Goal: Feedback & Contribution: Contribute content

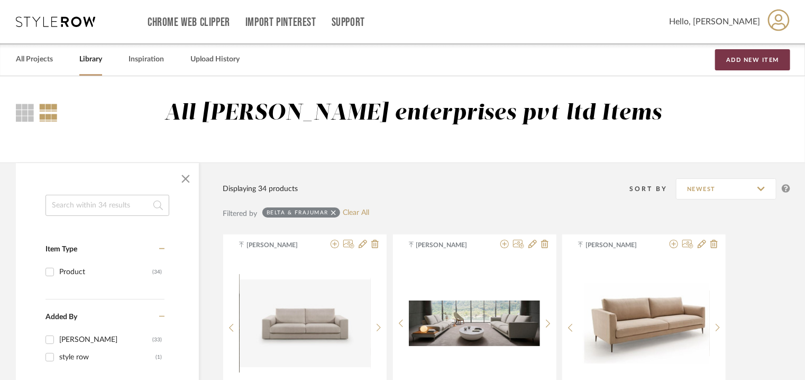
click at [751, 60] on button "Add New Item" at bounding box center [752, 59] width 75 height 21
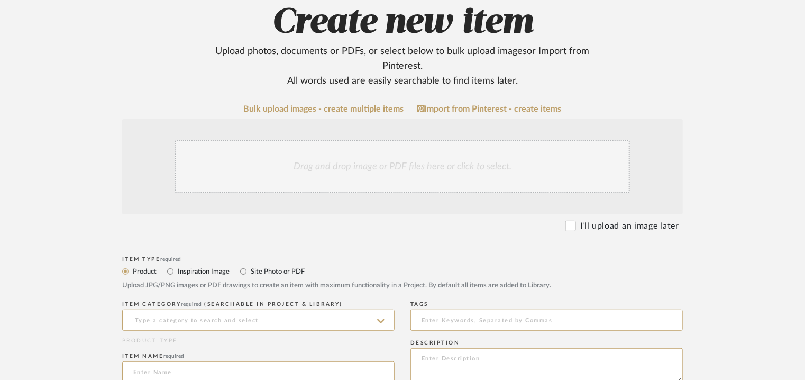
scroll to position [265, 0]
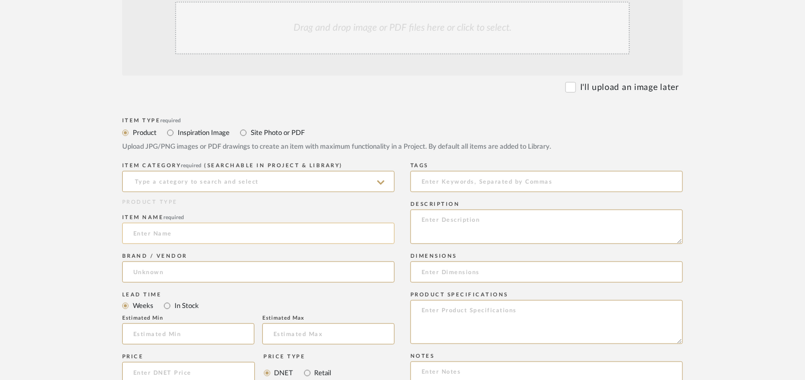
click at [170, 235] on input at bounding box center [258, 233] width 272 height 21
paste input "810 L Bespoke 4-Door Flex Family Hub™ French Door Refrigerator RF87A9770SG"
type input "810 L Bespoke 4-Door Flex Family Hub™ French Door Refrigerator RF87A9770SG"
click at [136, 178] on input at bounding box center [258, 181] width 272 height 21
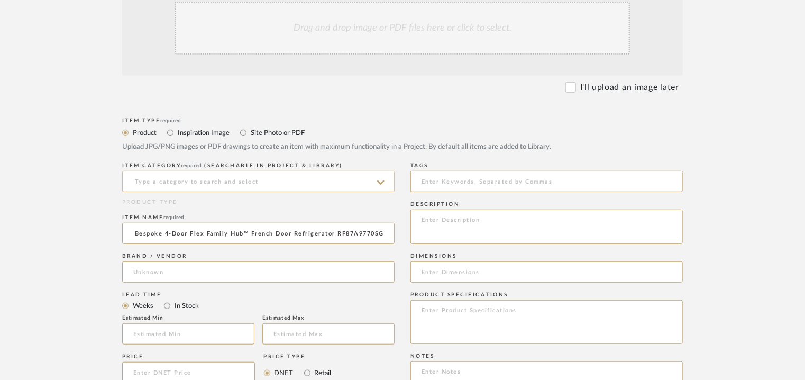
scroll to position [0, 0]
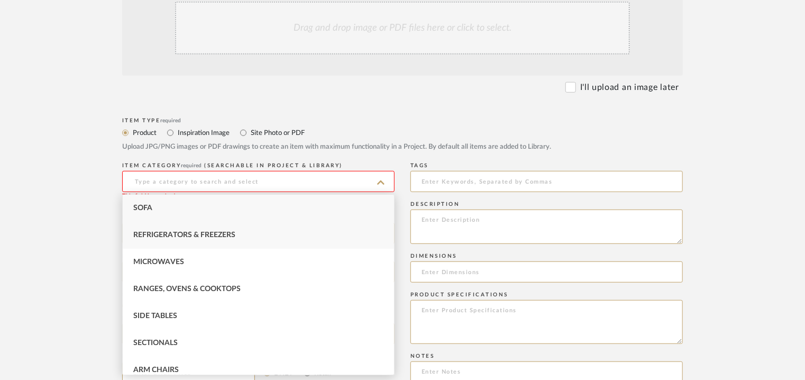
click at [174, 239] on div "Refrigerators & Freezers" at bounding box center [258, 235] width 271 height 27
type input "Refrigerators & Freezers"
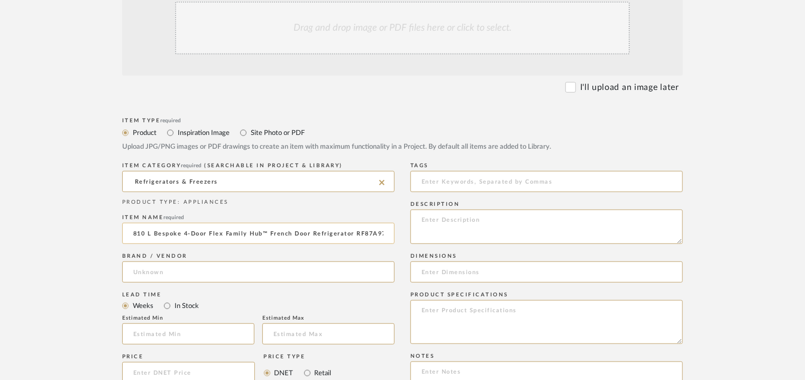
click at [156, 231] on input "810 L Bespoke 4-Door Flex Family Hub™ French Door Refrigerator RF87A9770SG" at bounding box center [258, 233] width 272 height 21
click at [334, 235] on input "810L BESPOKE 4DOOR FLEX FAMILY HUB FRENCH DOOR REFRIGERATOR 770SG" at bounding box center [258, 233] width 272 height 21
click at [330, 235] on input "810L BESPOKE 4DOOR FLEX FAMILY HUB FRENCH DOOR REFRIGERATOR 770SG" at bounding box center [258, 233] width 272 height 21
paste input "RF87A9770SG"
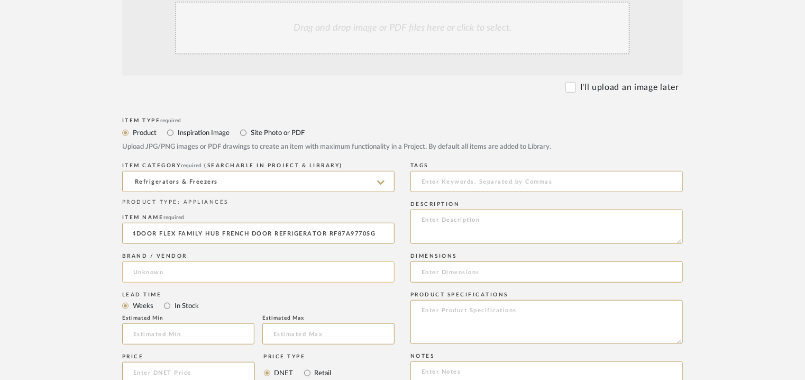
type input "810L BESPOKE 4DOOR FLEX FAMILY HUB FRENCH DOOR REFRIGERATOR RF87A9770SG 770SG"
click at [157, 269] on input at bounding box center [258, 271] width 272 height 21
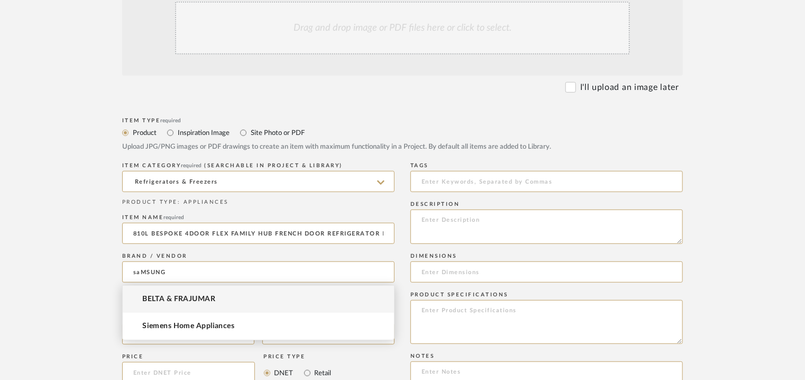
drag, startPoint x: 174, startPoint y: 271, endPoint x: 98, endPoint y: 272, distance: 76.2
click at [100, 272] on form "Bulk upload images - create multiple items Import from Pinterest - create items…" at bounding box center [403, 338] width 674 height 745
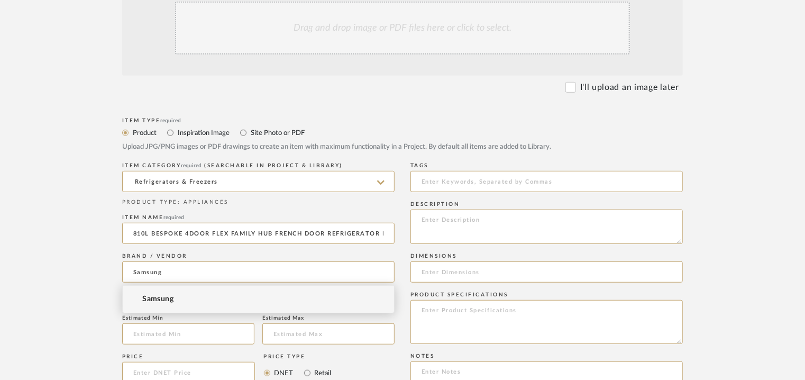
type input "Samsung"
click at [147, 295] on span "Samsung" at bounding box center [157, 299] width 31 height 9
paste textarea "Lore: Ipsumd Sitamet: Co Adipiscin(e): 62(35se) Doeiusmo: Tem inc Utlabor(Etdol…"
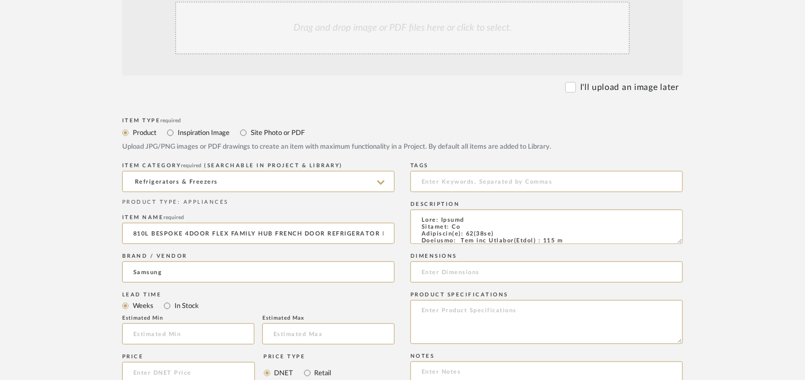
scroll to position [260, 0]
type textarea "Lore: Ipsumd Sitamet: Co Adipiscin(e): 62(35se) Doeiusmo: Tem inc Utlabor(Etdol…"
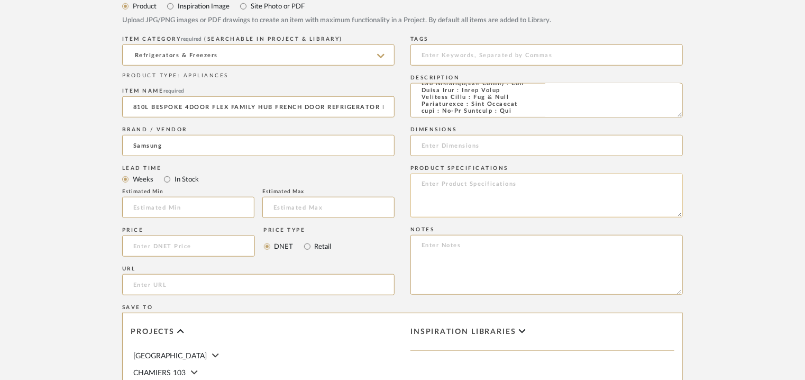
scroll to position [582, 0]
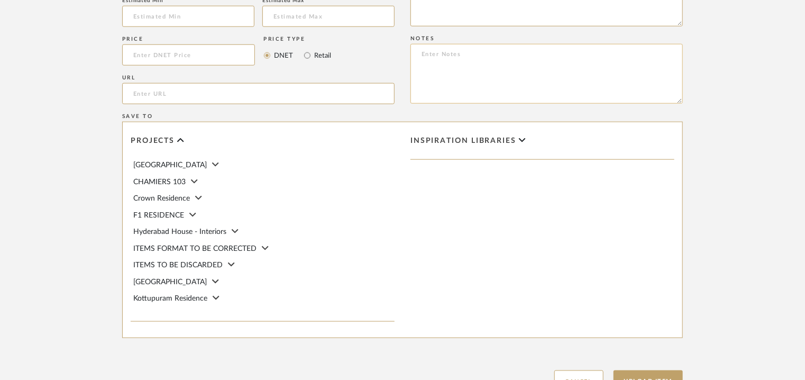
click at [431, 49] on textarea at bounding box center [547, 74] width 272 height 60
paste textarea "Price: ₹ ₹ 3,08,900/- (MRP) Lead time: 90 DAYS FROM THE DATE OF PO / ADVANCE / …"
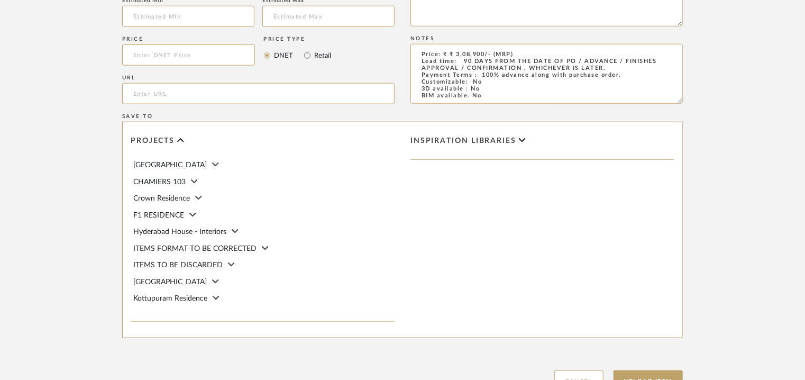
scroll to position [97, 0]
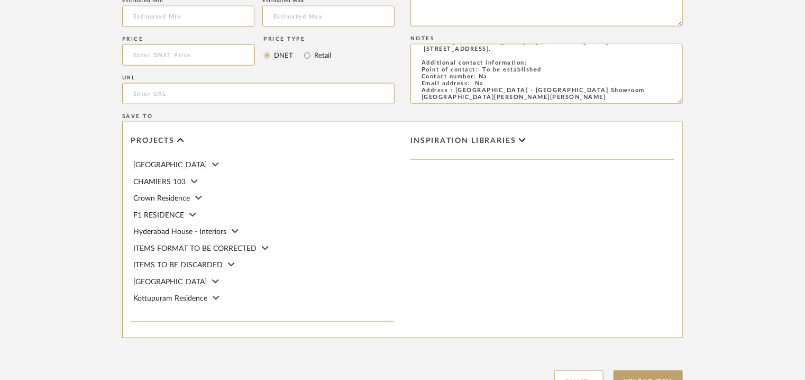
type textarea "Price: ₹ ₹ 3,08,900/- (MRP) Lead time: 90 DAYS FROM THE DATE OF PO / ADVANCE / …"
click at [166, 93] on input "url" at bounding box center [258, 93] width 272 height 21
paste input "[URL][DOMAIN_NAME]"
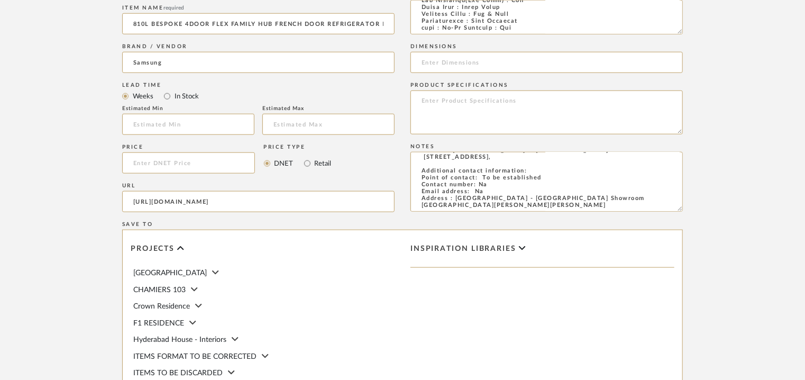
scroll to position [370, 0]
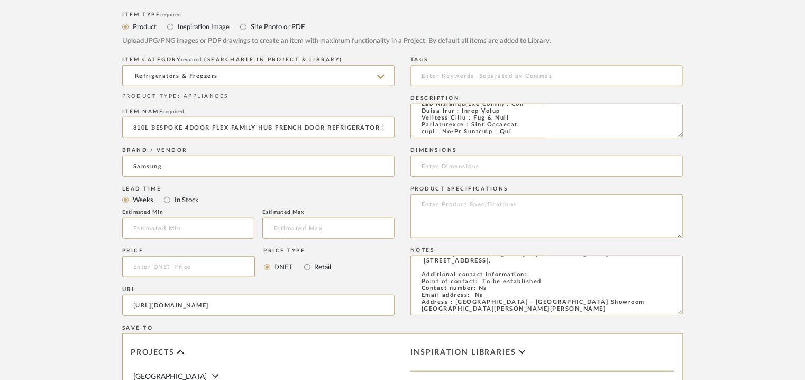
type input "[URL][DOMAIN_NAME]"
click at [457, 72] on input at bounding box center [547, 75] width 272 height 21
drag, startPoint x: 504, startPoint y: 129, endPoint x: 470, endPoint y: 127, distance: 34.4
click at [470, 127] on textarea at bounding box center [547, 121] width 272 height 34
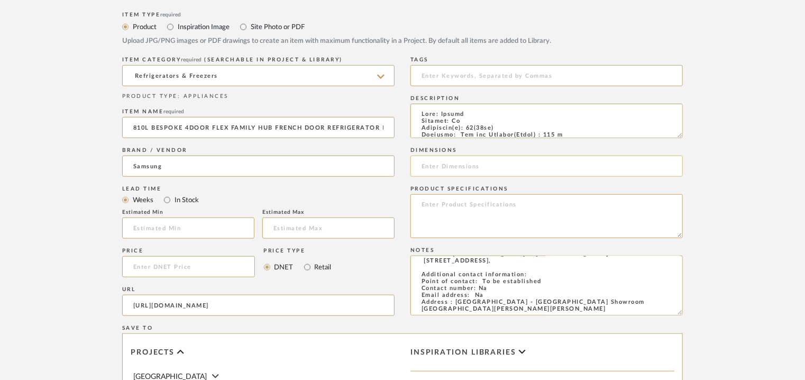
paste input "[URL][DOMAIN_NAME]"
drag, startPoint x: 417, startPoint y: 163, endPoint x: 812, endPoint y: 176, distance: 395.4
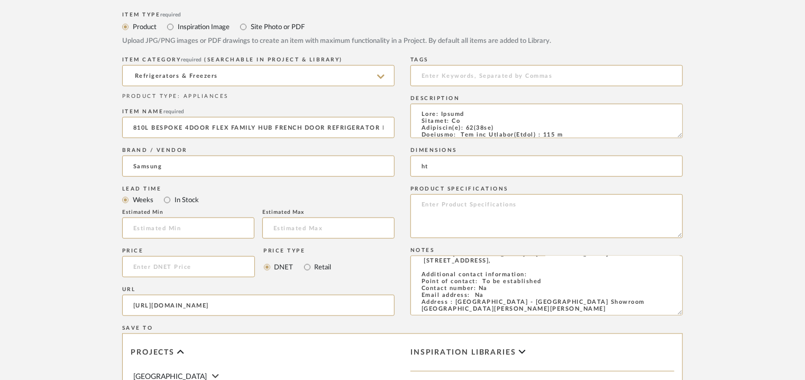
type input "h"
drag, startPoint x: 455, startPoint y: 168, endPoint x: 417, endPoint y: 165, distance: 38.2
click at [419, 165] on input "40ft" at bounding box center [547, 166] width 272 height 21
paste input "W912 x D 748 x H 1825mm"
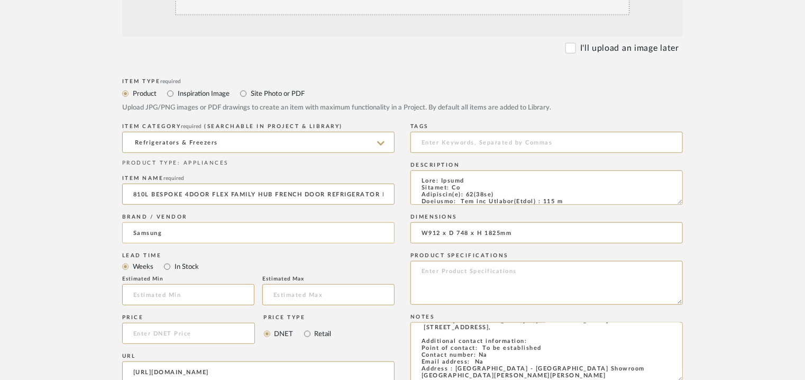
scroll to position [265, 0]
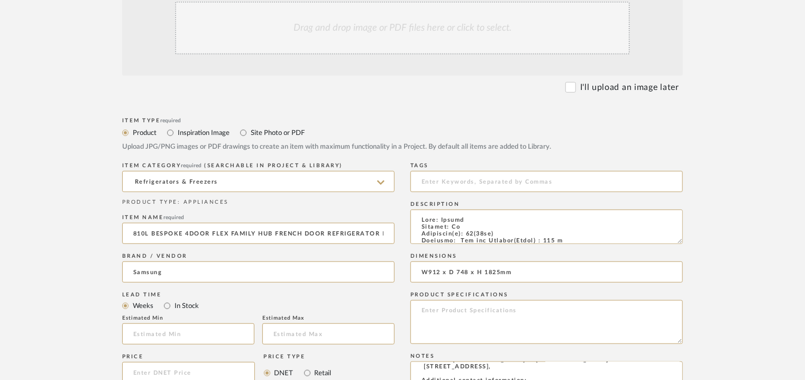
type input "W912 x D 748 x H 1825mm"
click at [365, 38] on div "Drag and drop image or PDF files here or click to select." at bounding box center [402, 28] width 455 height 53
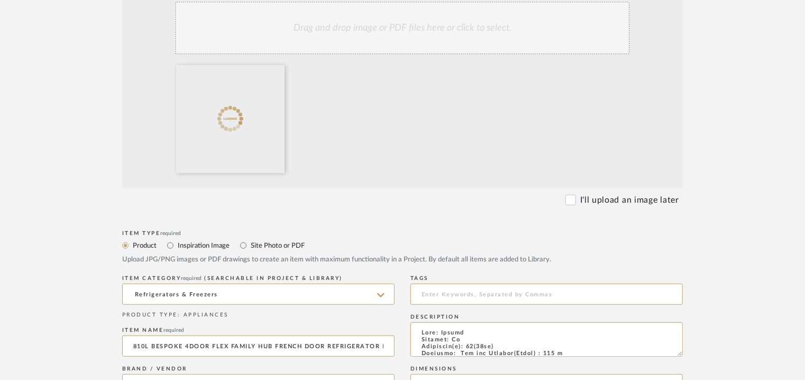
click at [396, 39] on div "Drag and drop image or PDF files here or click to select." at bounding box center [402, 28] width 455 height 53
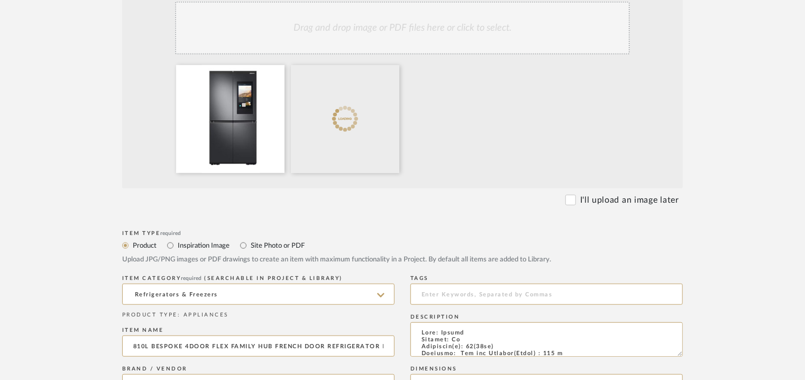
click at [387, 32] on div "Drag and drop image or PDF files here or click to select." at bounding box center [402, 28] width 455 height 53
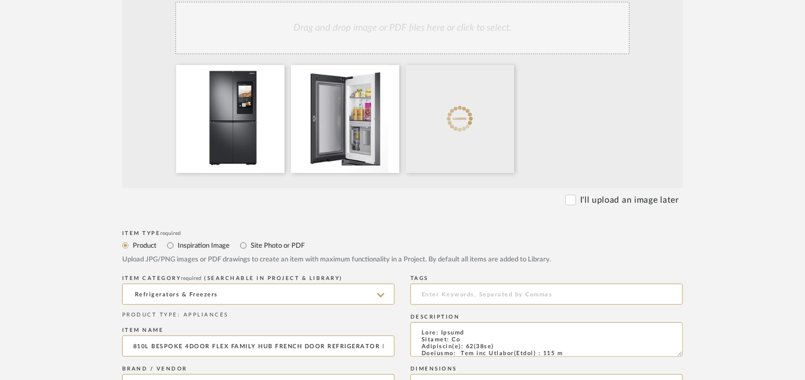
click at [433, 49] on div "Drag and drop image or PDF files here or click to select." at bounding box center [402, 28] width 455 height 53
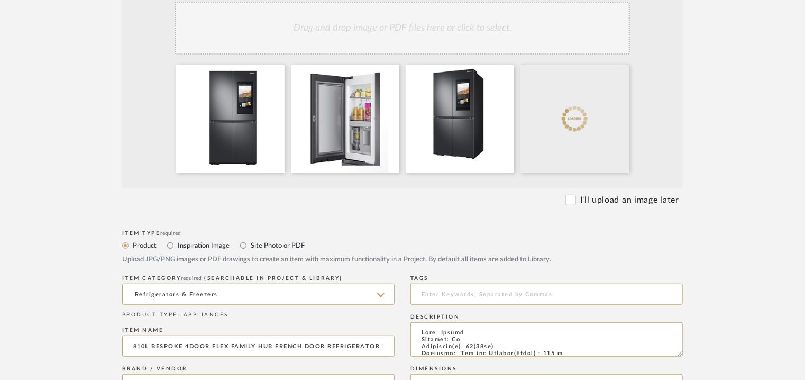
click at [438, 37] on div "Drag and drop image or PDF files here or click to select." at bounding box center [402, 28] width 455 height 53
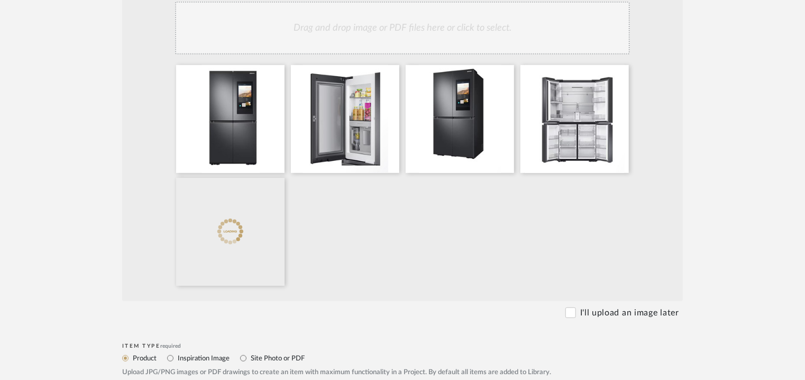
click at [469, 31] on div "Drag and drop image or PDF files here or click to select." at bounding box center [402, 28] width 455 height 53
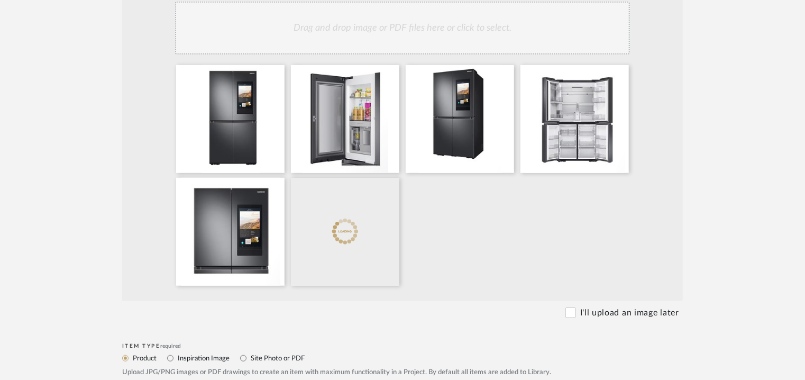
click at [455, 25] on div "Drag and drop image or PDF files here or click to select." at bounding box center [402, 28] width 455 height 53
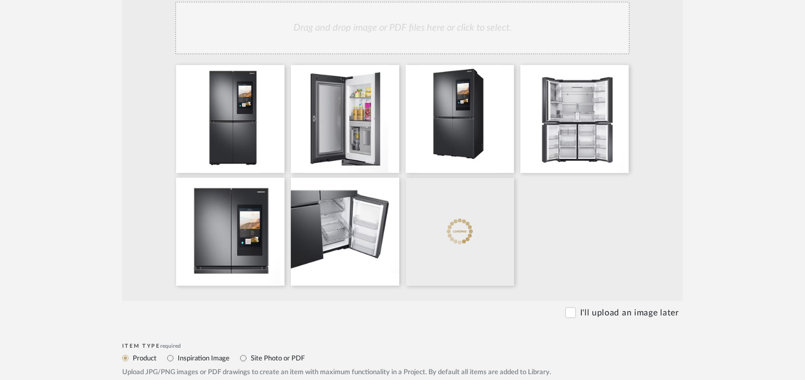
click at [504, 21] on div "Drag and drop image or PDF files here or click to select." at bounding box center [402, 28] width 455 height 53
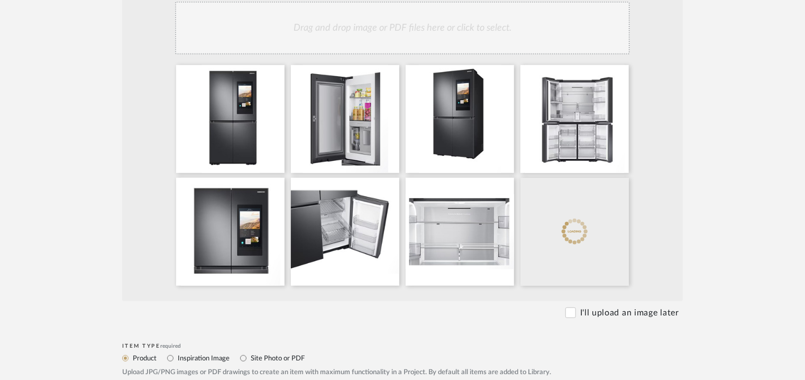
click at [525, 46] on div "Drag and drop image or PDF files here or click to select." at bounding box center [402, 28] width 455 height 53
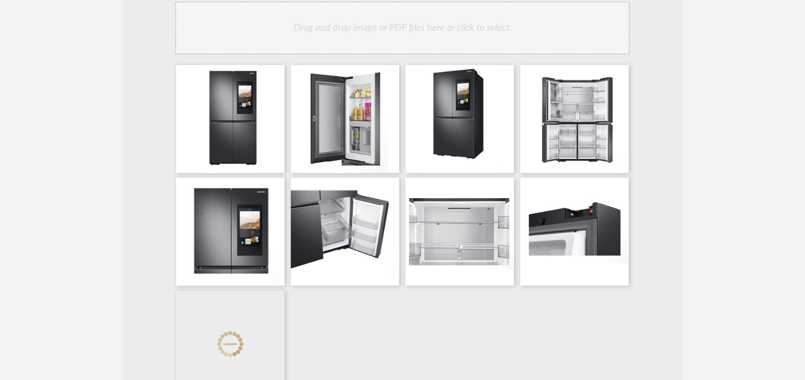
click at [440, 47] on div "Drag and drop image or PDF files here or click to select." at bounding box center [402, 28] width 455 height 53
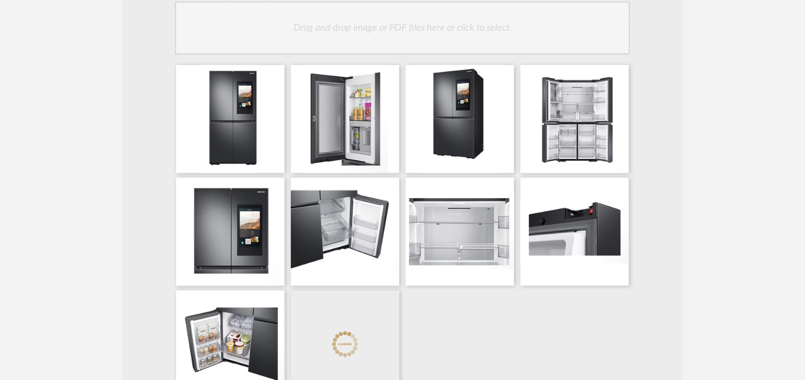
click at [421, 39] on div "Drag and drop image or PDF files here or click to select." at bounding box center [402, 28] width 455 height 53
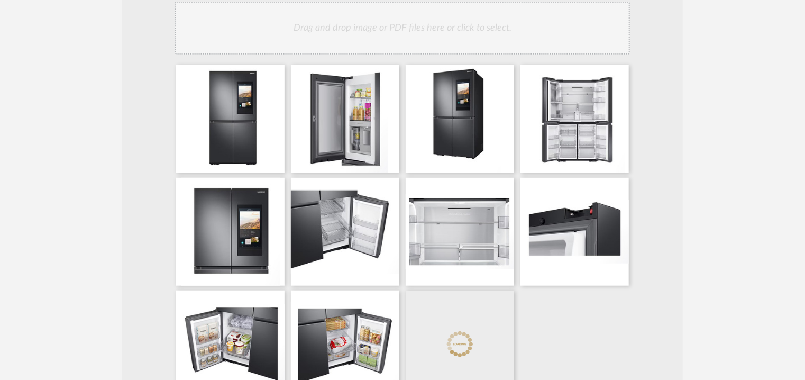
click at [447, 33] on div "Drag and drop image or PDF files here or click to select." at bounding box center [402, 28] width 455 height 53
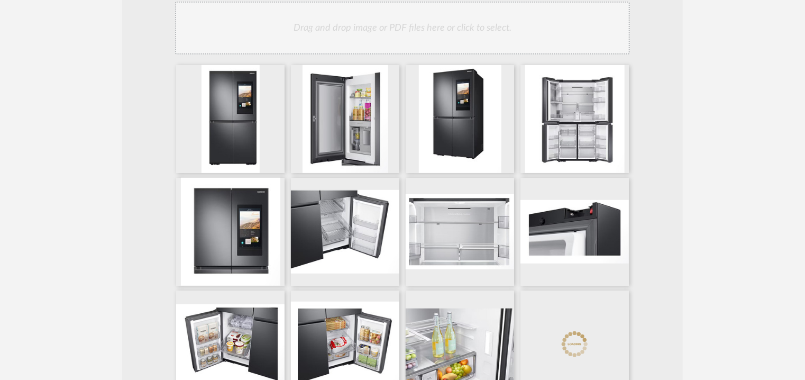
click at [446, 17] on div "Drag and drop image or PDF files here or click to select." at bounding box center [402, 28] width 455 height 53
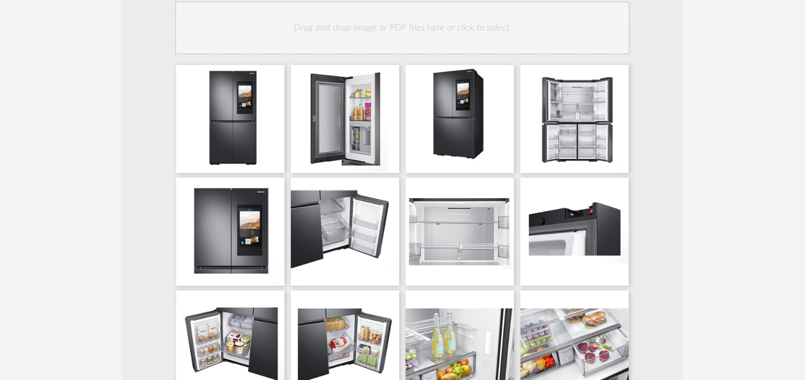
click at [470, 38] on div "Drag and drop image or PDF files here or click to select." at bounding box center [402, 28] width 455 height 53
click at [494, 38] on div "Drag and drop image or PDF files here or click to select." at bounding box center [402, 28] width 455 height 53
click at [506, 26] on div "Drag and drop image or PDF files here or click to select." at bounding box center [402, 28] width 455 height 53
click at [493, 24] on div "Drag and drop image or PDF files here or click to select." at bounding box center [402, 28] width 455 height 53
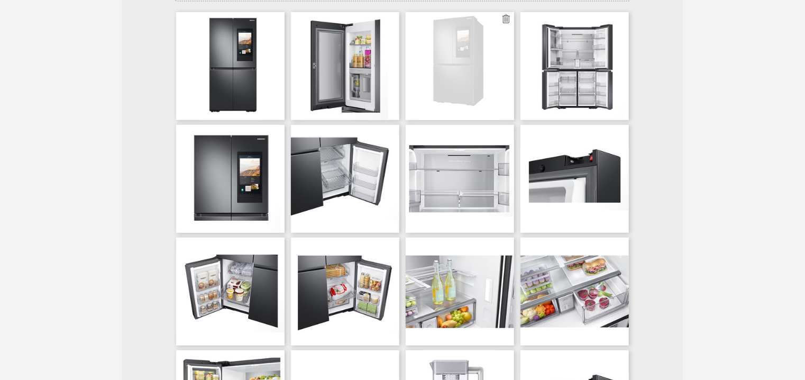
scroll to position [212, 0]
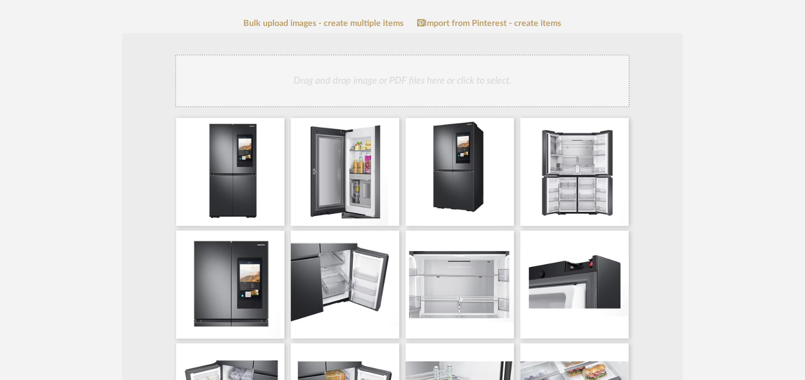
click at [433, 84] on div "Drag and drop image or PDF files here or click to select." at bounding box center [402, 80] width 455 height 53
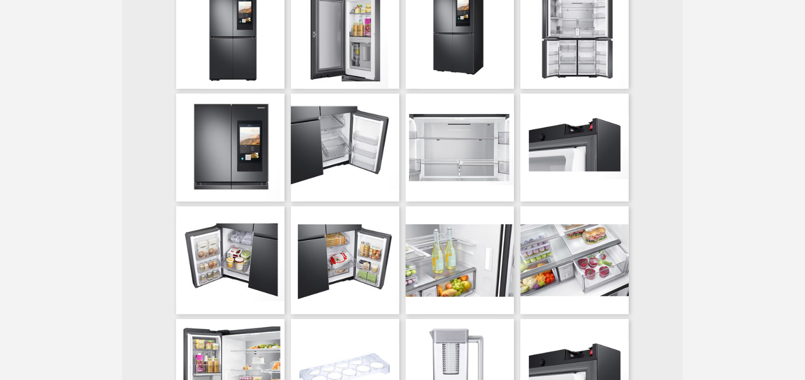
scroll to position [265, 0]
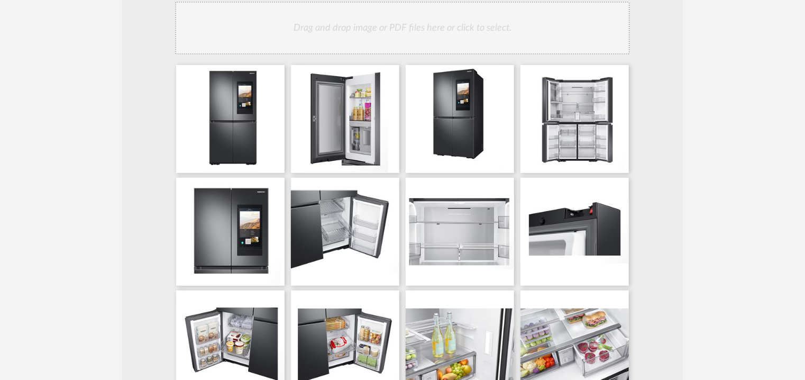
click at [470, 34] on div "Drag and drop image or PDF files here or click to select." at bounding box center [402, 28] width 455 height 53
click at [476, 38] on div "Drag and drop image or PDF files here or click to select." at bounding box center [402, 28] width 455 height 53
click at [523, 40] on div "Drag and drop image or PDF files here or click to select." at bounding box center [402, 28] width 455 height 53
click at [554, 34] on div "Drag and drop image or PDF files here or click to select." at bounding box center [402, 28] width 455 height 53
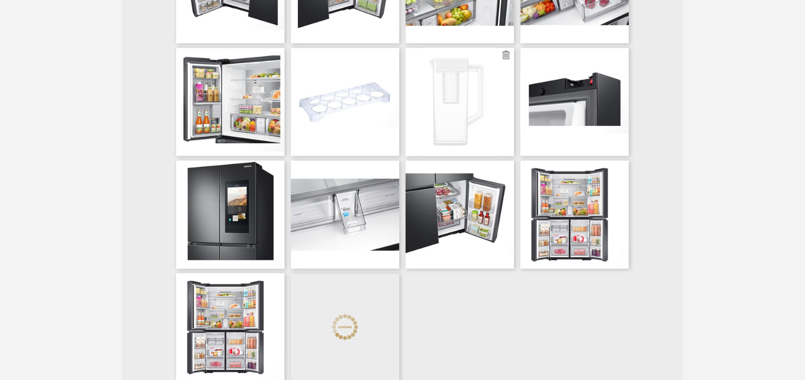
scroll to position [635, 0]
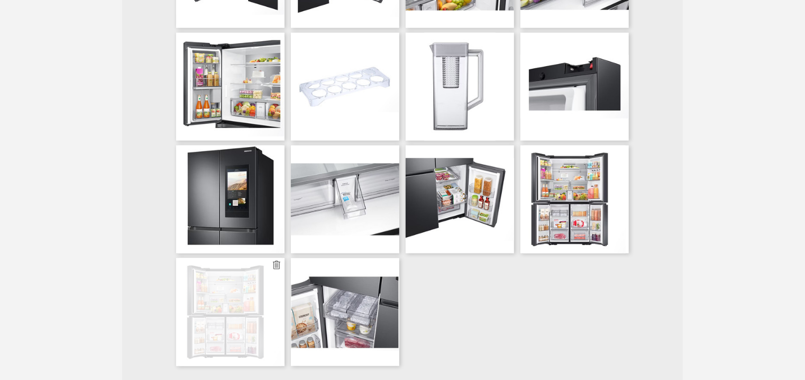
click at [276, 262] on icon at bounding box center [276, 265] width 7 height 8
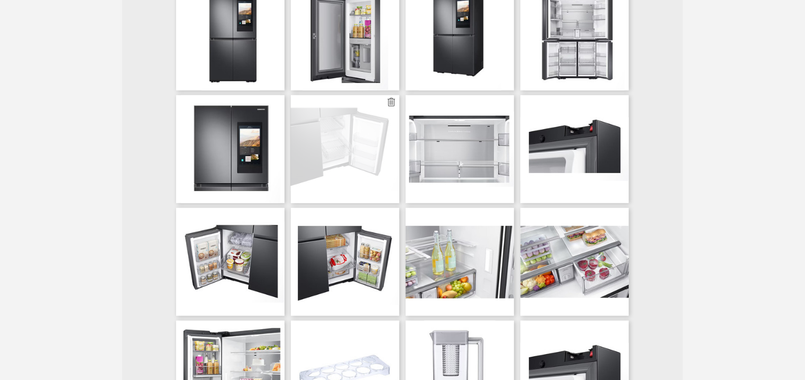
scroll to position [265, 0]
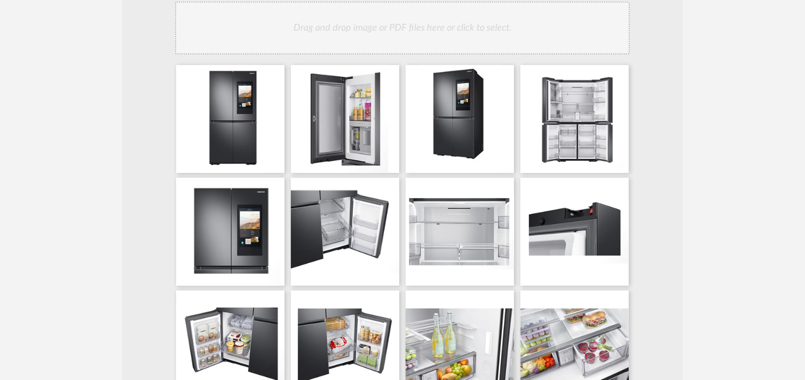
click at [444, 41] on div "Drag and drop image or PDF files here or click to select." at bounding box center [402, 28] width 455 height 53
click at [462, 32] on div "Drag and drop image or PDF files here or click to select." at bounding box center [402, 28] width 455 height 53
drag, startPoint x: 478, startPoint y: 30, endPoint x: 478, endPoint y: 38, distance: 7.4
click at [478, 34] on div "Drag and drop image or PDF files here or click to select." at bounding box center [402, 28] width 455 height 53
click at [458, 28] on div "Drag and drop image or PDF files here or click to select." at bounding box center [402, 28] width 455 height 53
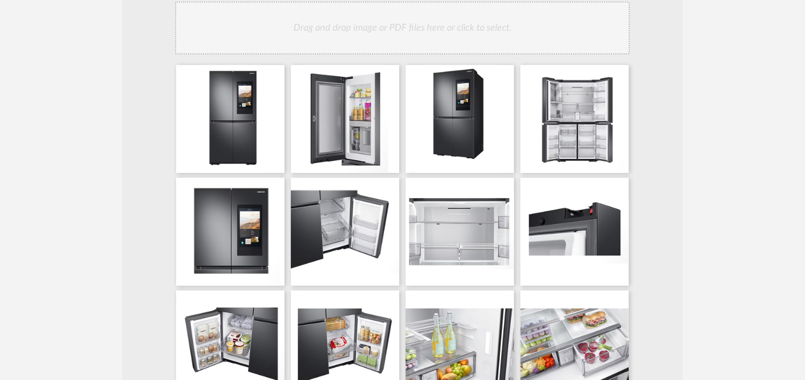
click at [460, 18] on div "Drag and drop image or PDF files here or click to select." at bounding box center [402, 28] width 455 height 53
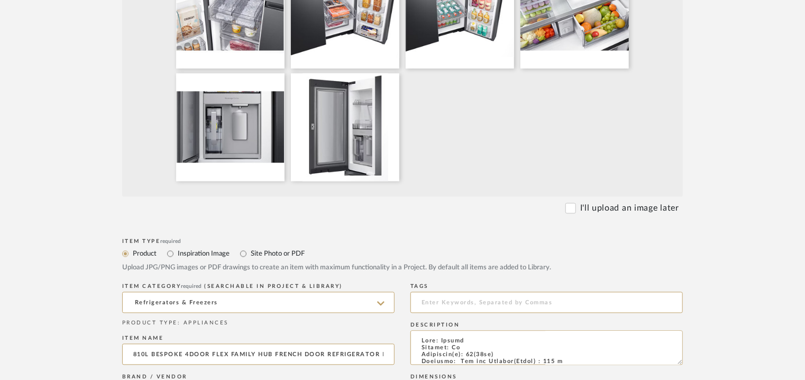
scroll to position [1058, 0]
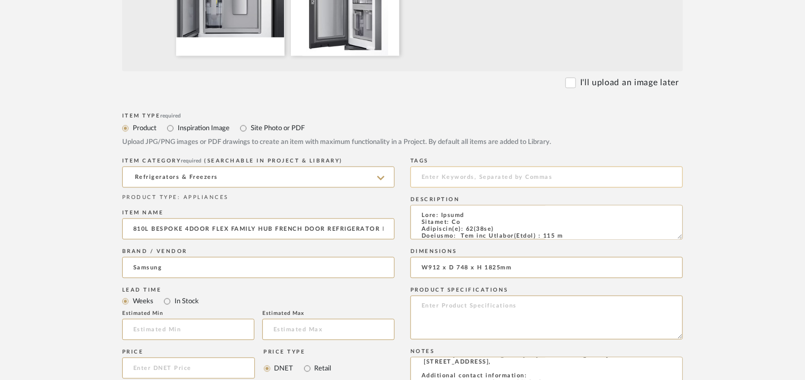
click at [454, 172] on input at bounding box center [547, 176] width 272 height 21
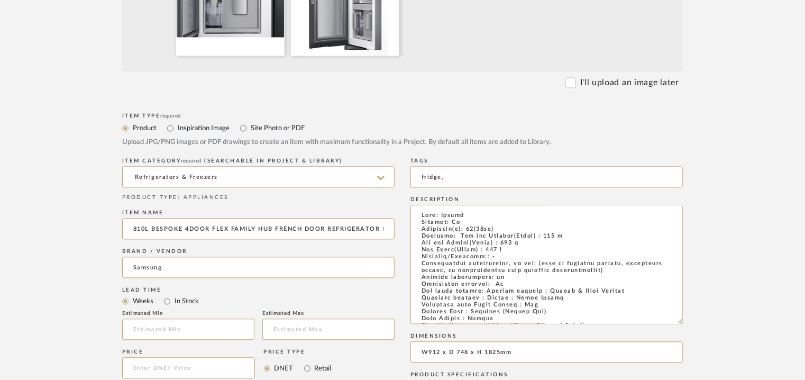
drag, startPoint x: 679, startPoint y: 238, endPoint x: 707, endPoint y: 322, distance: 89.0
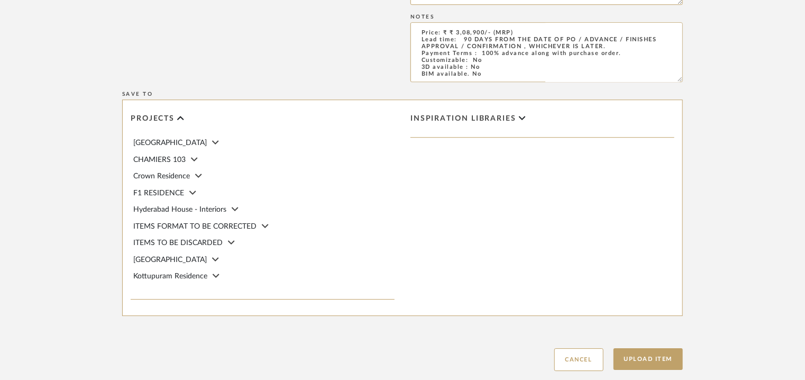
scroll to position [1543, 0]
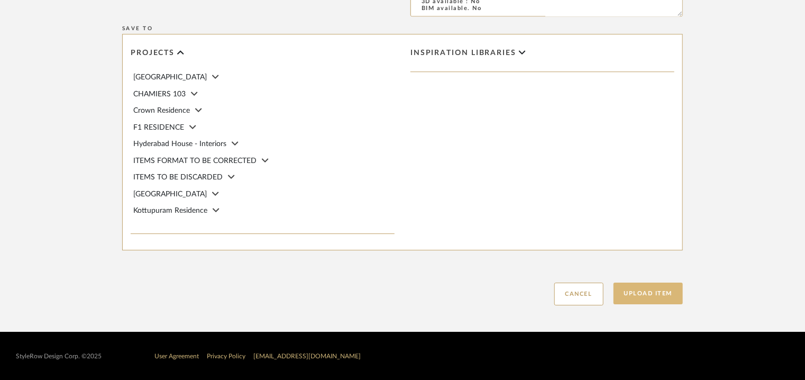
type input "fridge,"
click at [649, 291] on button "Upload Item" at bounding box center [649, 293] width 70 height 22
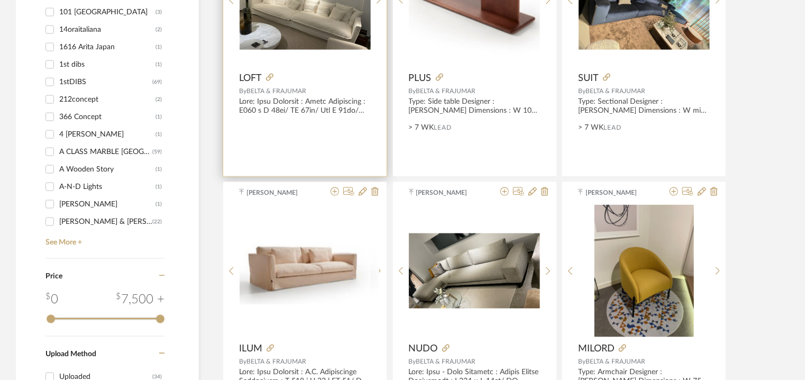
scroll to position [423, 0]
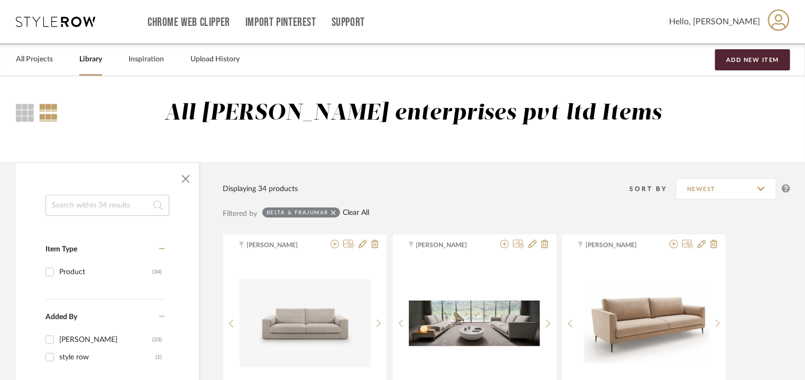
click at [357, 214] on link "Clear All" at bounding box center [356, 212] width 26 height 9
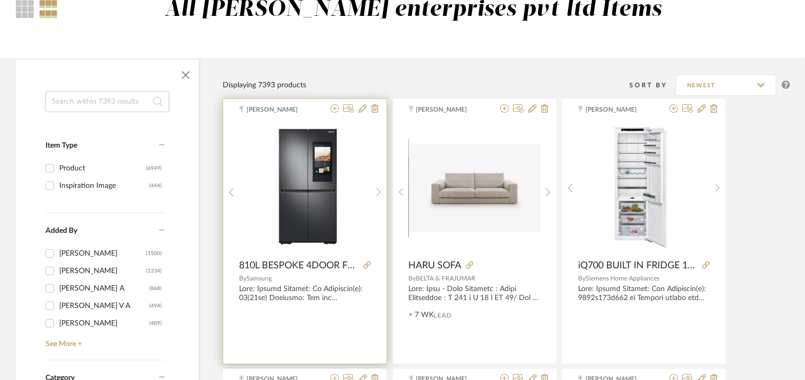
scroll to position [106, 0]
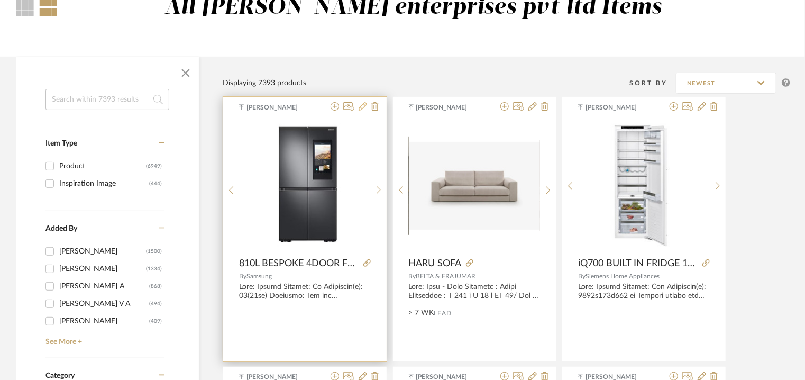
click at [362, 106] on icon at bounding box center [363, 106] width 8 height 8
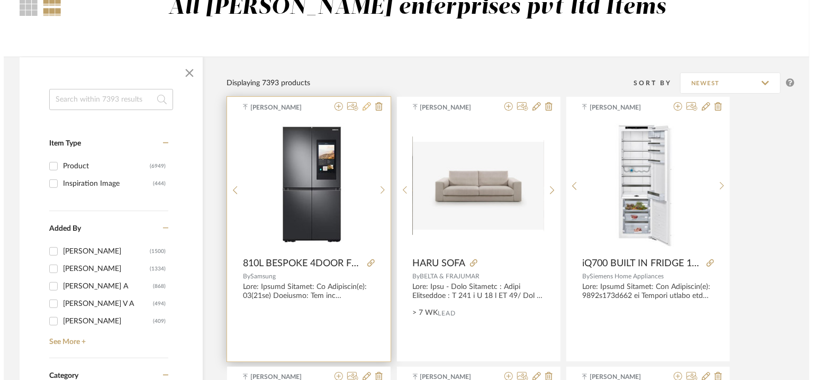
scroll to position [0, 0]
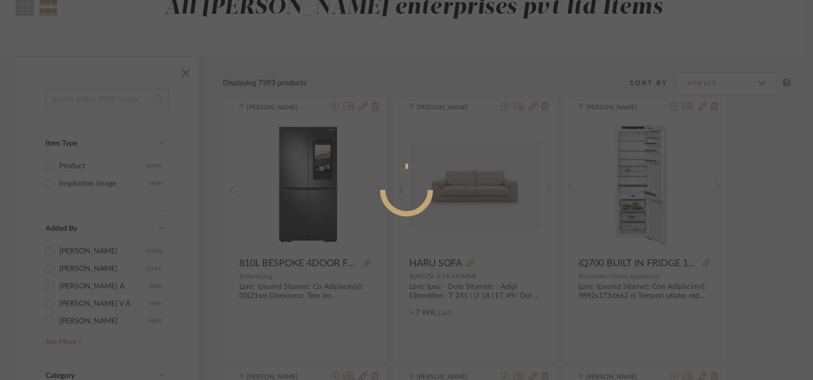
radio input "true"
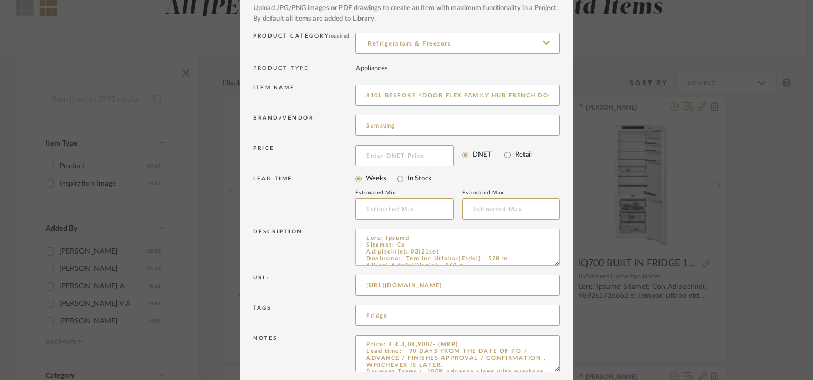
scroll to position [102, 0]
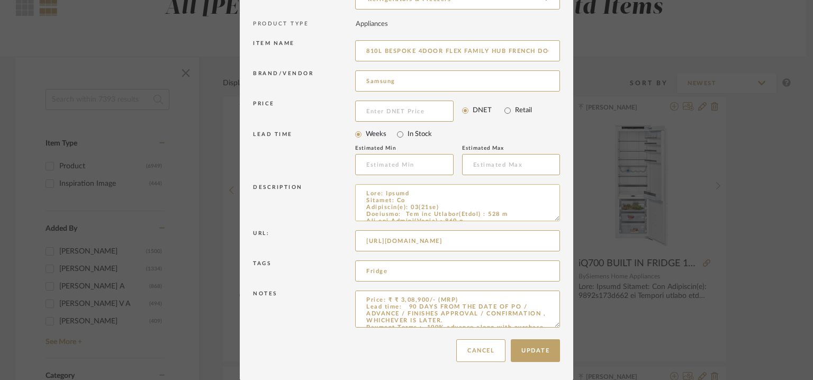
drag, startPoint x: 411, startPoint y: 205, endPoint x: 438, endPoint y: 207, distance: 27.6
click at [438, 207] on textarea at bounding box center [457, 202] width 205 height 37
paste textarea "91.2cmx86.1 cmx183 cm"
type textarea "Type: Fridge Inbuilt: No Dimension(s): 91.2cmx86.1 cmx183 cm Capacity: Net for …"
click at [527, 349] on button "Update" at bounding box center [535, 350] width 49 height 23
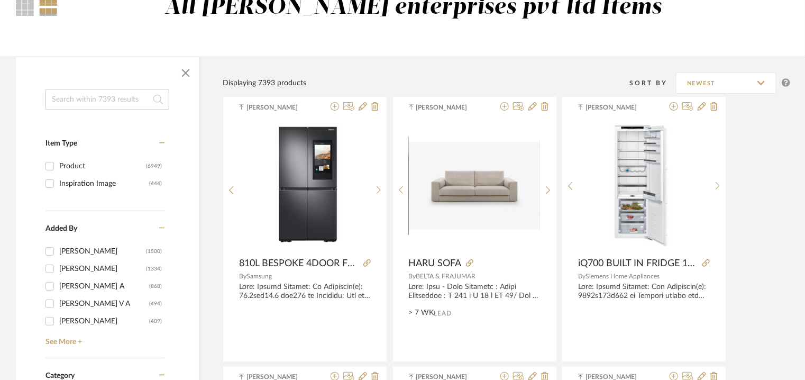
scroll to position [0, 0]
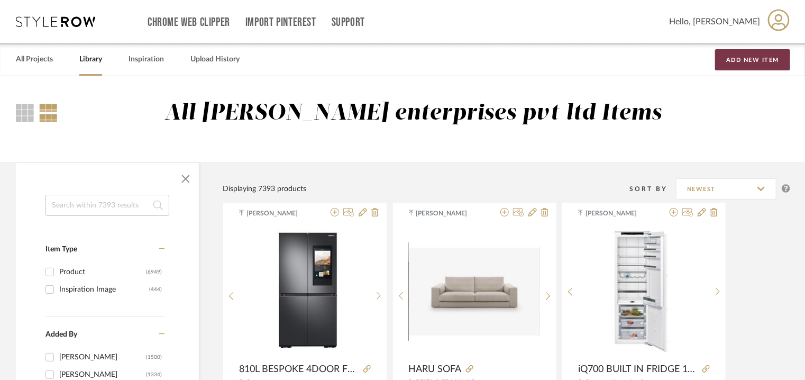
click at [768, 56] on button "Add New Item" at bounding box center [752, 59] width 75 height 21
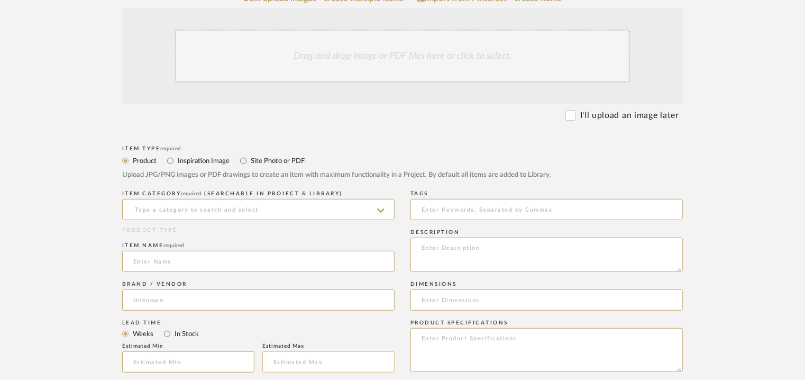
scroll to position [317, 0]
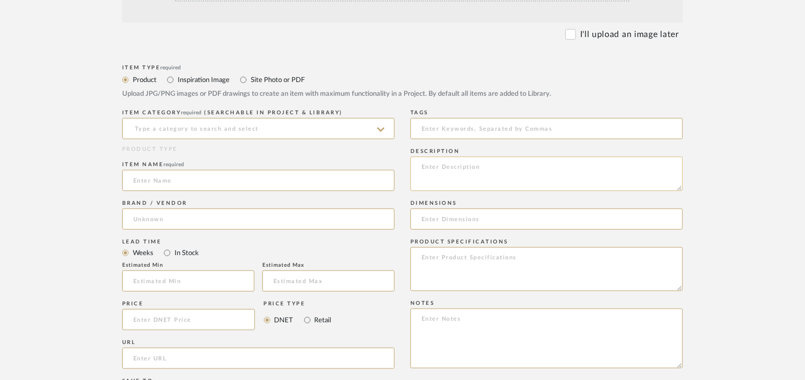
paste textarea "Price: ₹ 1,77,990/- (MRP) Lead time: 90 DAYS FROM THE DATE OF PO / ADVANCE / FI…"
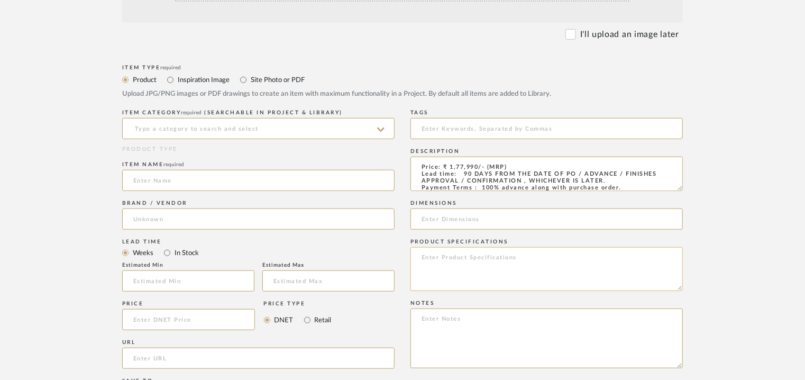
scroll to position [123, 0]
type textarea "Price: ₹ 1,77,990/- (MRP) Lead time: 90 DAYS FROM THE DATE OF PO / ADVANCE / FI…"
click at [261, 129] on input at bounding box center [258, 128] width 272 height 21
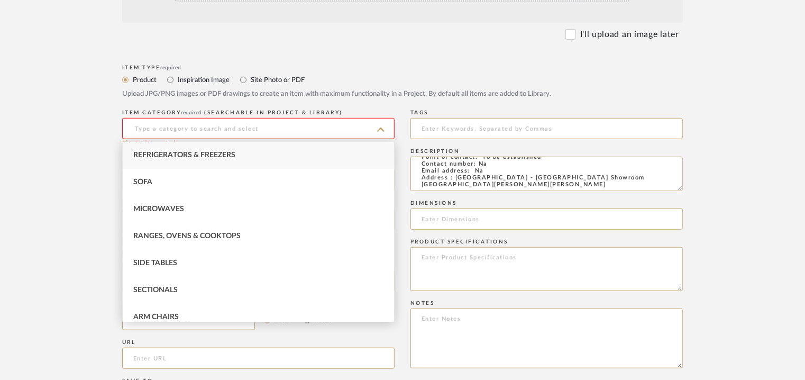
click at [193, 153] on span "Refrigerators & Freezers" at bounding box center [184, 154] width 102 height 7
type input "Refrigerators & Freezers"
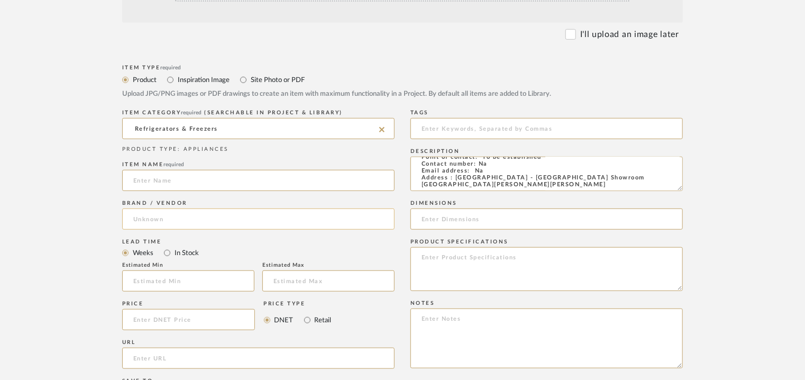
click at [151, 222] on input at bounding box center [258, 218] width 272 height 21
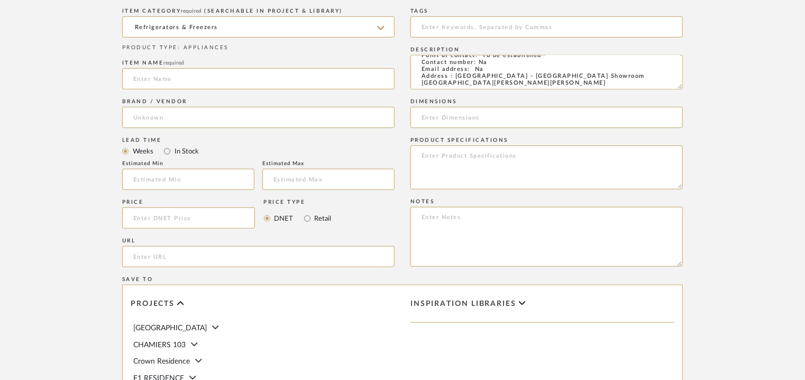
scroll to position [423, 0]
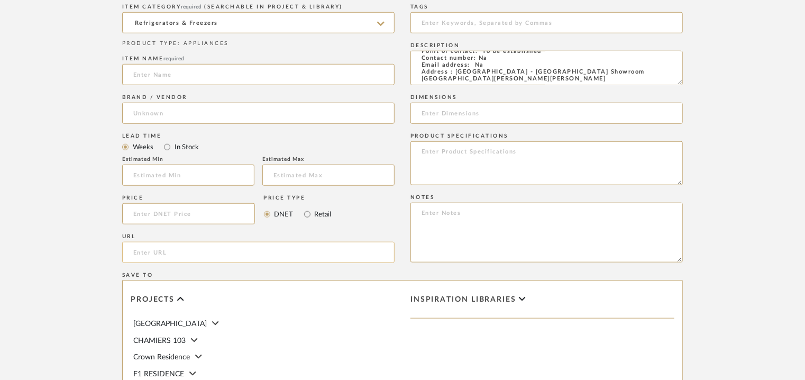
click at [177, 253] on input "url" at bounding box center [258, 252] width 272 height 21
paste input "https://www.samsung.com/in/refrigerators/french-door/rf9000d-rf9000dc-t-style-f…"
type input "https://www.samsung.com/in/refrigerators/french-door/rf9000d-rf9000dc-t-style-f…"
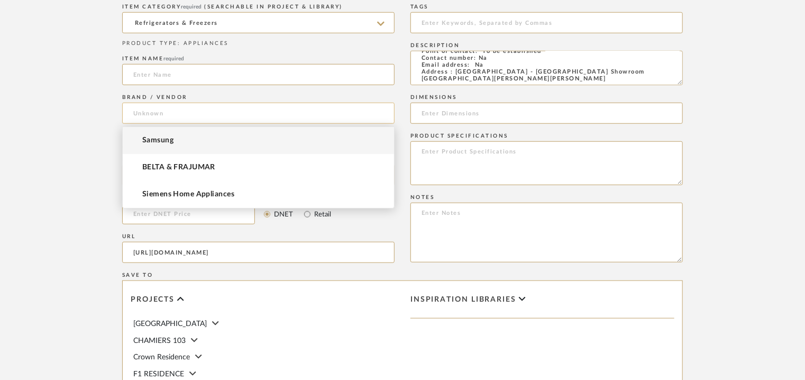
click at [167, 118] on input at bounding box center [258, 113] width 272 height 21
click at [166, 133] on mat-option "Samsung" at bounding box center [258, 140] width 271 height 27
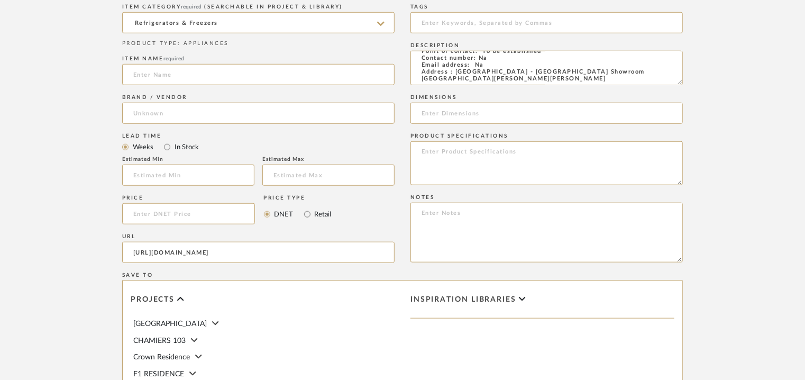
type input "Samsung"
click at [136, 75] on input at bounding box center [258, 74] width 272 height 21
paste input "650 L 4 Door Convertible French Door Refrigerator RF65DG90BDSG"
click at [165, 72] on input "650 L 4 Door Convertible French Door Refrigerator RF65DG90BDSG" at bounding box center [258, 74] width 272 height 21
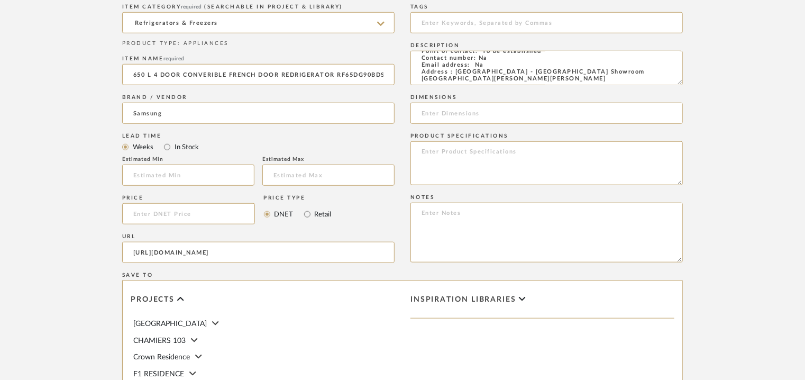
type input "650 L 4 DOOR CONVERIBLE FRENCH DOOR REDRIGERATOR RF65DG90BDSG"
click at [445, 117] on input at bounding box center [547, 113] width 272 height 21
paste input "91.2cmx72.3 cmx183 cm"
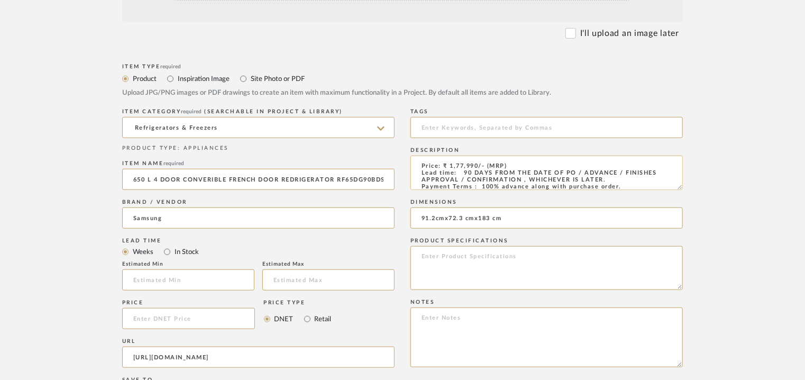
scroll to position [317, 0]
type input "91.2cmx72.3 cmx183 cm"
click at [385, 148] on div "PRODUCT TYPE : APPLIANCES" at bounding box center [258, 149] width 272 height 8
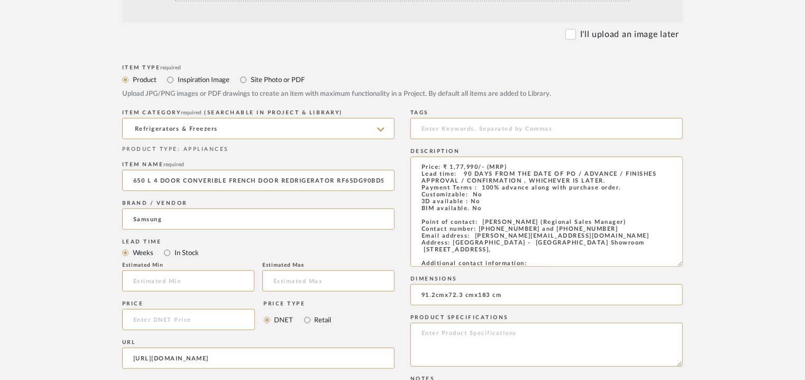
drag, startPoint x: 678, startPoint y: 187, endPoint x: 728, endPoint y: 363, distance: 182.5
click at [728, 363] on form "Bulk upload images - create multiple items Import from Pinterest - create items…" at bounding box center [403, 323] width 674 height 820
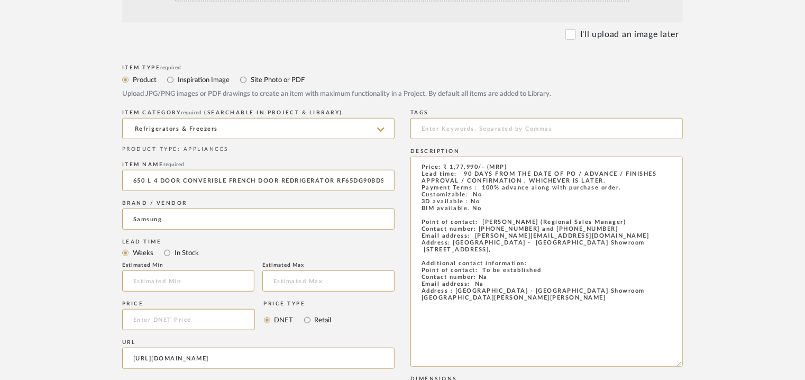
drag, startPoint x: 485, startPoint y: 280, endPoint x: 402, endPoint y: 152, distance: 152.3
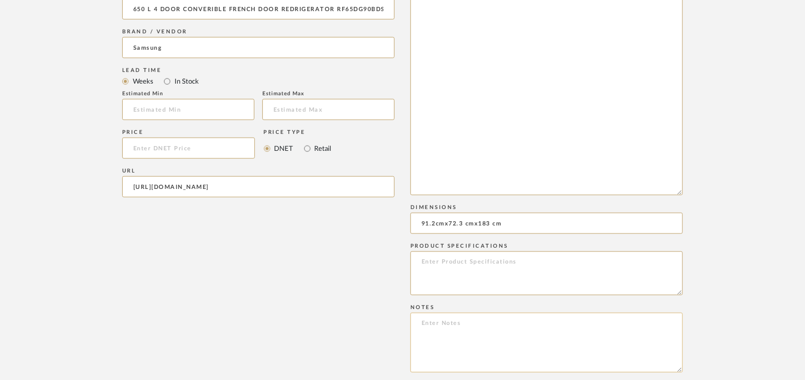
scroll to position [688, 0]
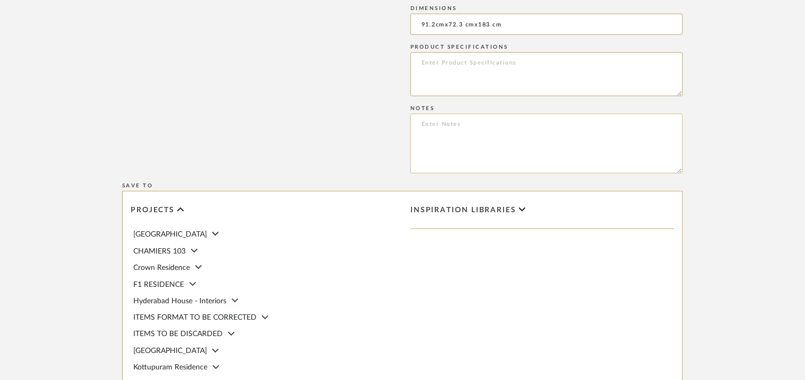
click at [434, 131] on textarea at bounding box center [547, 144] width 272 height 60
paste textarea "Price: ₹ 1,77,990/- (MRP) Lead time: 90 DAYS FROM THE DATE OF PO / ADVANCE / FI…"
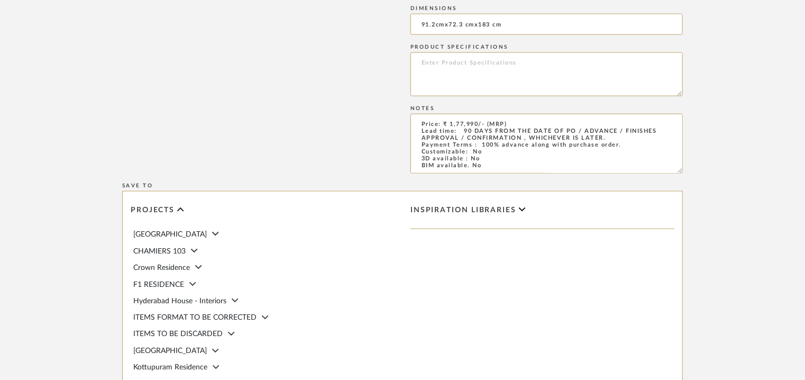
scroll to position [97, 0]
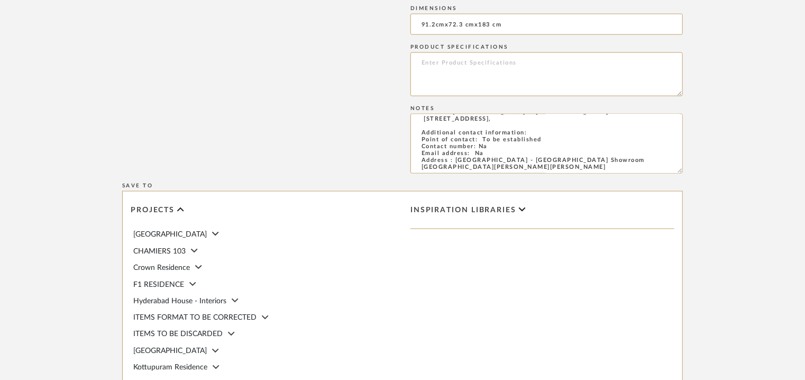
type textarea "Price: ₹ 1,77,990/- (MRP) Lead time: 90 DAYS FROM THE DATE OF PO / ADVANCE / FI…"
click at [420, 61] on textarea at bounding box center [547, 74] width 272 height 44
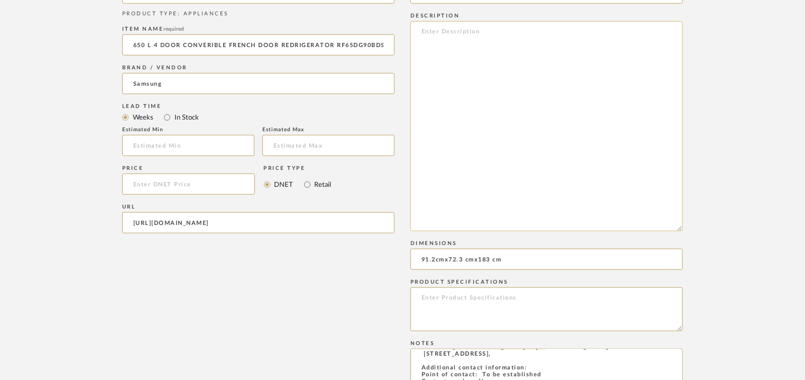
scroll to position [423, 0]
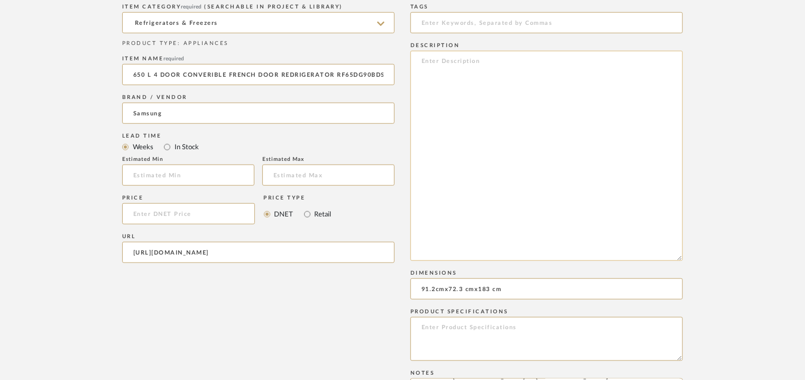
paste textarea "Type: Fridge Inbuilt: No Dimension(s): 91.2cmx72.3 cmx183 cm Capacity: Net for …"
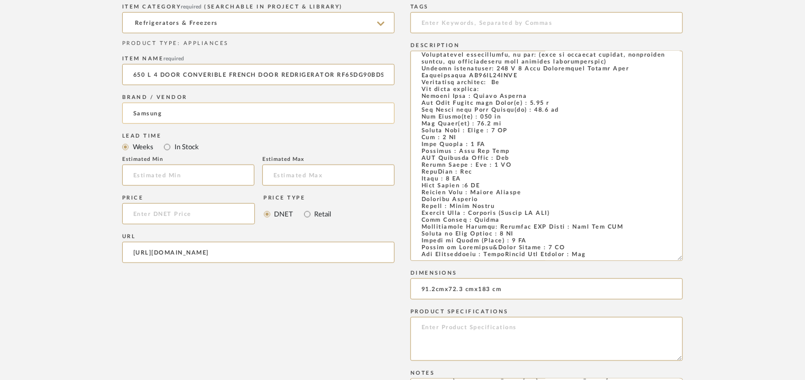
scroll to position [106, 0]
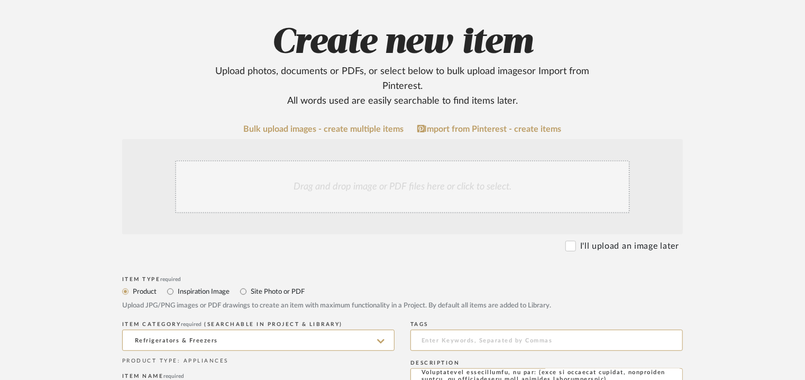
type textarea "Type: Fridge Inbuilt: No Dimension(s): 91.2cmx72.3 cmx183 cm Capacity: Net for …"
click at [337, 193] on div "Drag and drop image or PDF files here or click to select." at bounding box center [402, 186] width 455 height 53
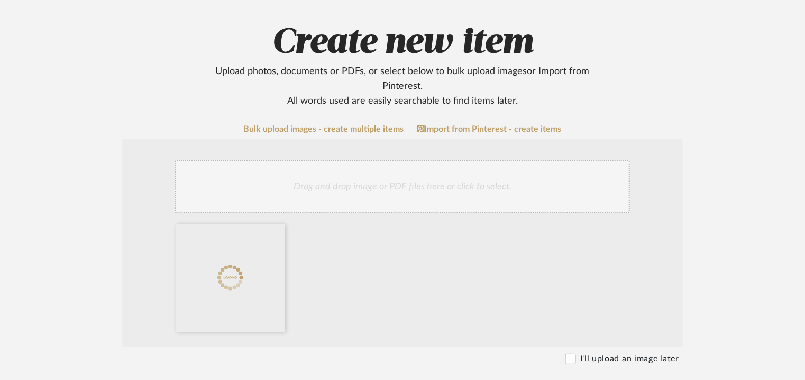
click at [356, 175] on div "Drag and drop image or PDF files here or click to select." at bounding box center [402, 186] width 455 height 53
click at [389, 178] on div "Drag and drop image or PDF files here or click to select." at bounding box center [402, 186] width 455 height 53
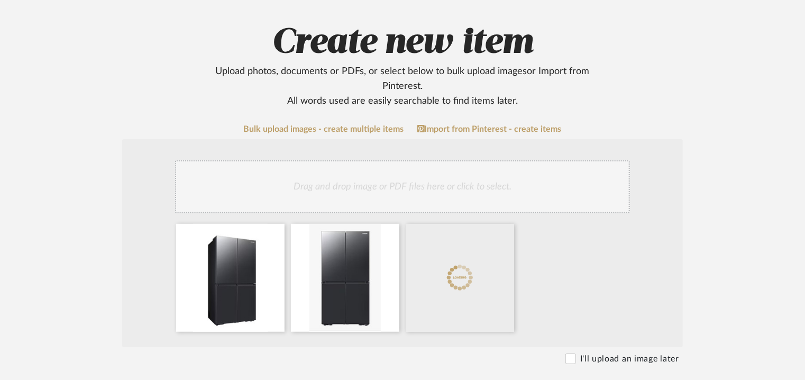
click at [415, 181] on div "Drag and drop image or PDF files here or click to select." at bounding box center [402, 186] width 455 height 53
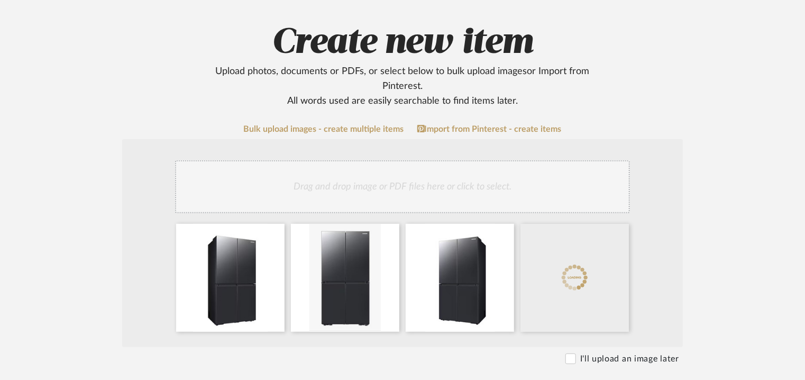
click at [460, 185] on div "Drag and drop image or PDF files here or click to select." at bounding box center [402, 186] width 455 height 53
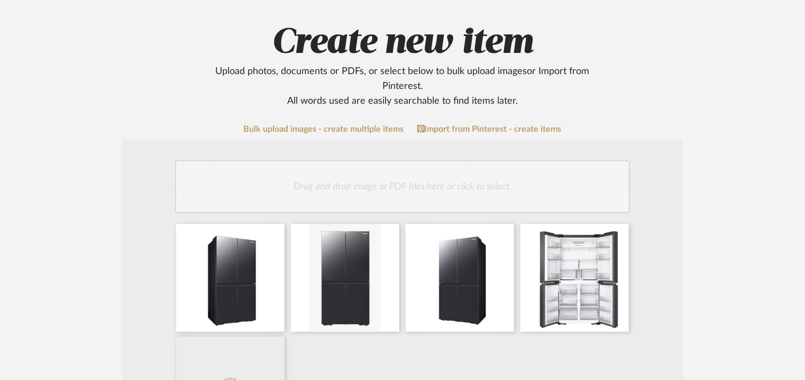
click at [442, 191] on div "Drag and drop image or PDF files here or click to select." at bounding box center [402, 186] width 455 height 53
click at [471, 194] on div "Drag and drop image or PDF files here or click to select." at bounding box center [402, 186] width 455 height 53
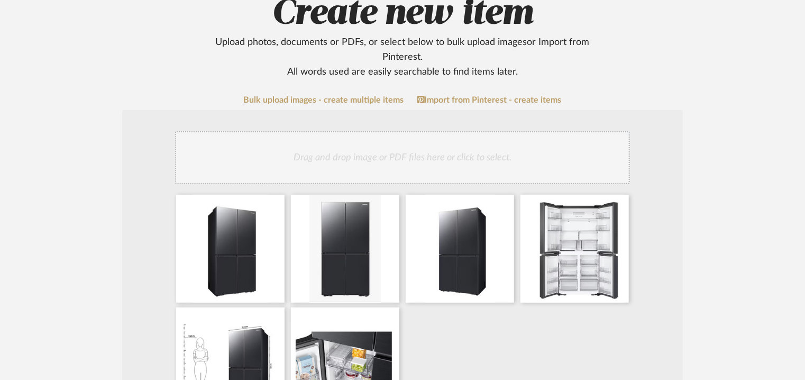
scroll to position [159, 0]
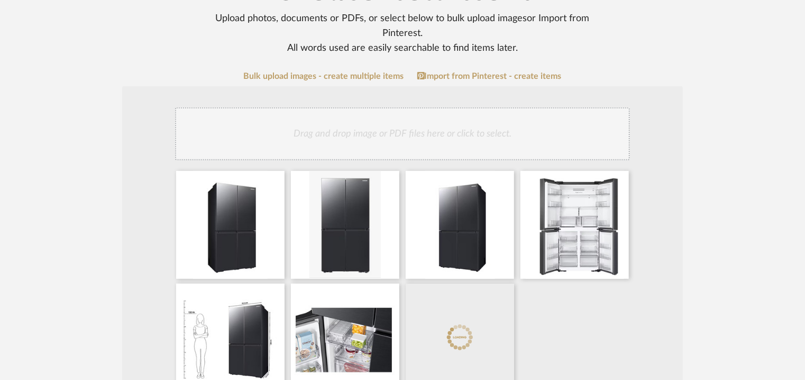
click at [497, 132] on div "Drag and drop image or PDF files here or click to select." at bounding box center [402, 133] width 455 height 53
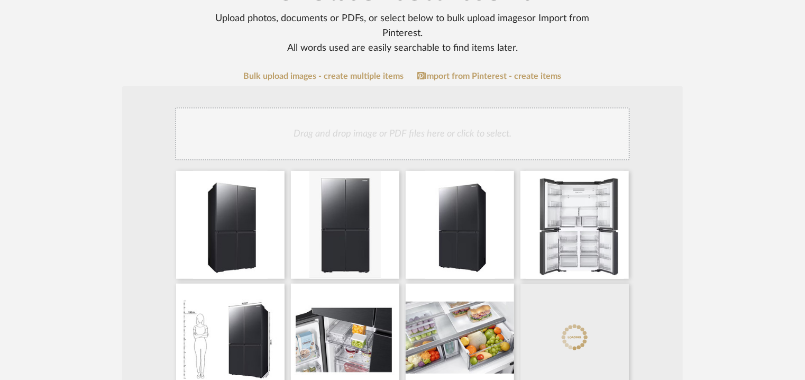
click at [457, 142] on div "Drag and drop image or PDF files here or click to select." at bounding box center [402, 133] width 455 height 53
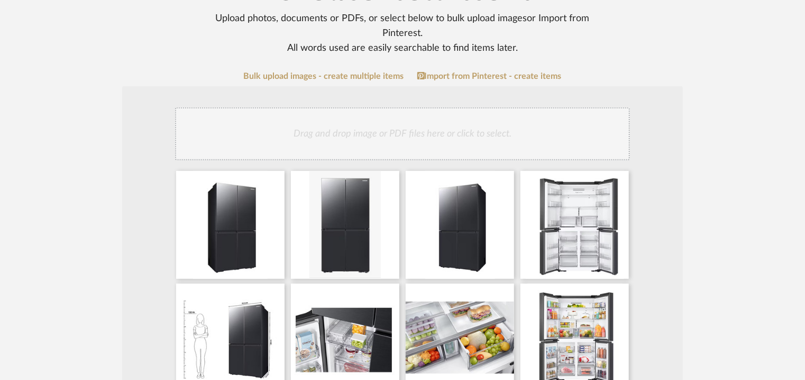
click at [458, 128] on div "Drag and drop image or PDF files here or click to select." at bounding box center [402, 133] width 455 height 53
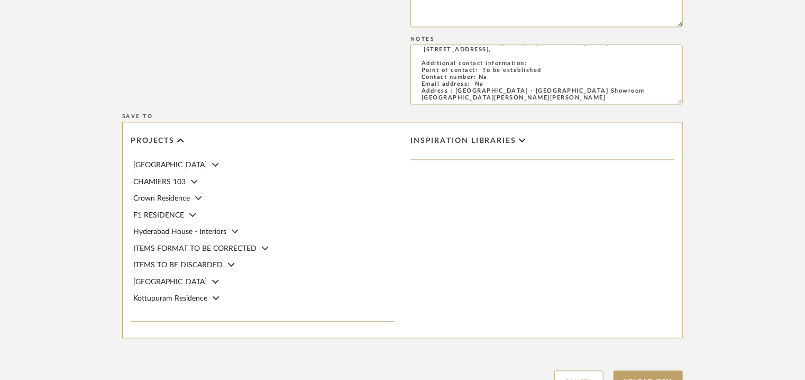
scroll to position [1183, 0]
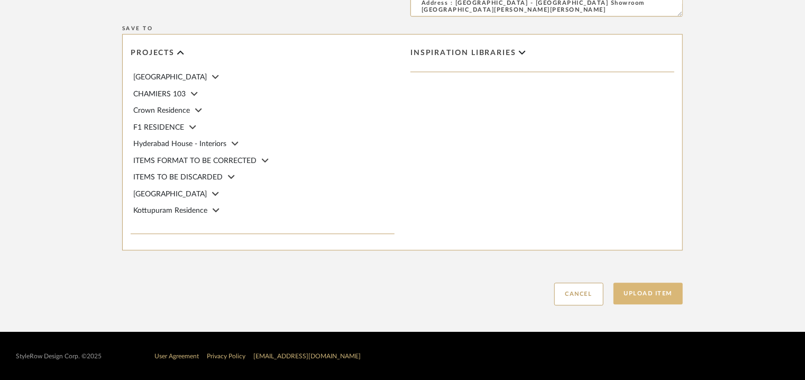
click at [672, 286] on button "Upload Item" at bounding box center [649, 293] width 70 height 22
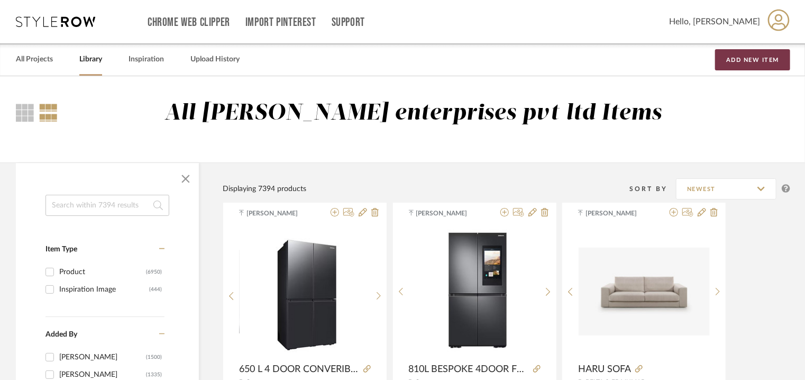
click at [751, 58] on button "Add New Item" at bounding box center [752, 59] width 75 height 21
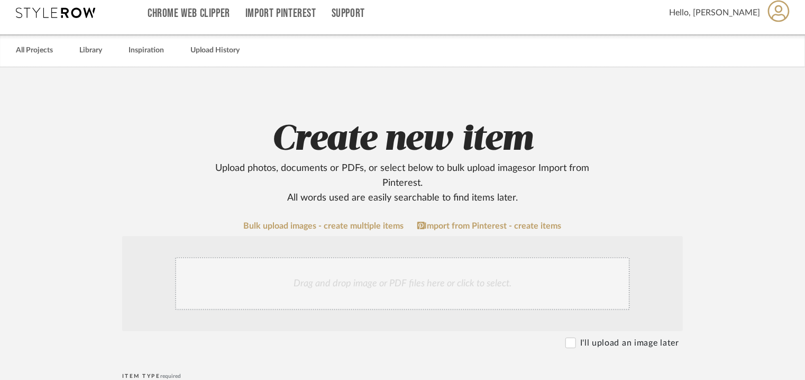
scroll to position [265, 0]
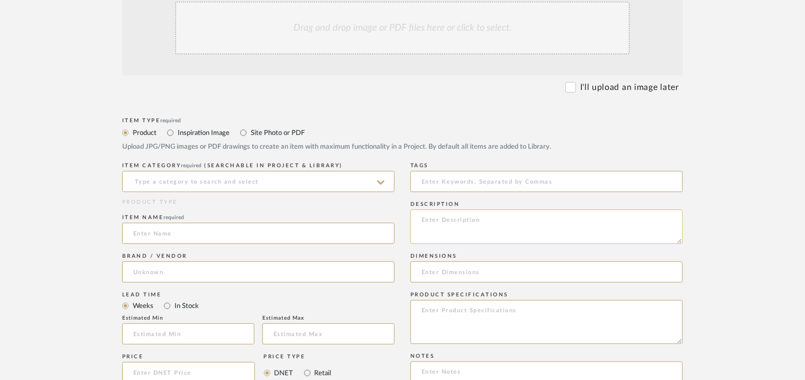
paste textarea "Type: Fridge Inbuilt: No Dimension(s): 55.5cm x63.70cmx153 cm Capacity: Net Tot…"
type textarea "Type: Fridge Inbuilt: No Dimension(s): 55.5cm x63.70cmx153 cm Capacity: Net Tot…"
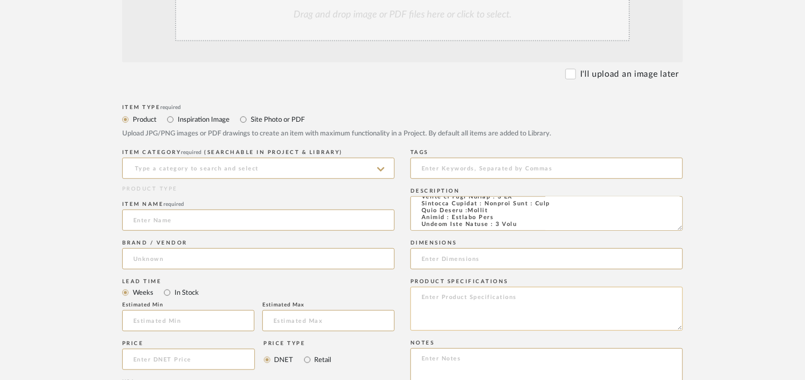
scroll to position [476, 0]
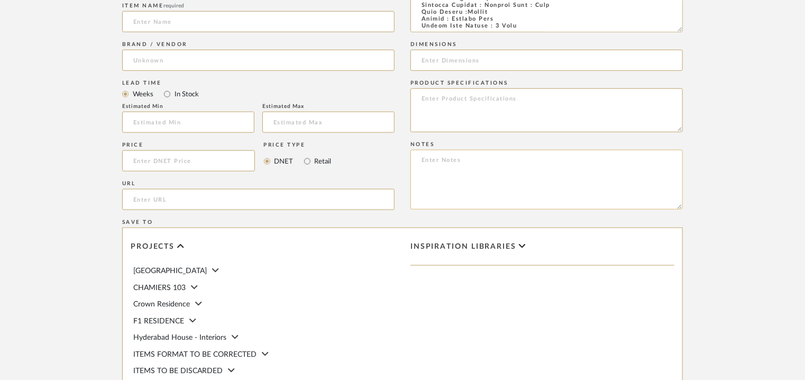
paste textarea "Price: ₹38,000/- (MRP) Lead time: 90 DAYS FROM THE DATE OF PO / ADVANCE / FINIS…"
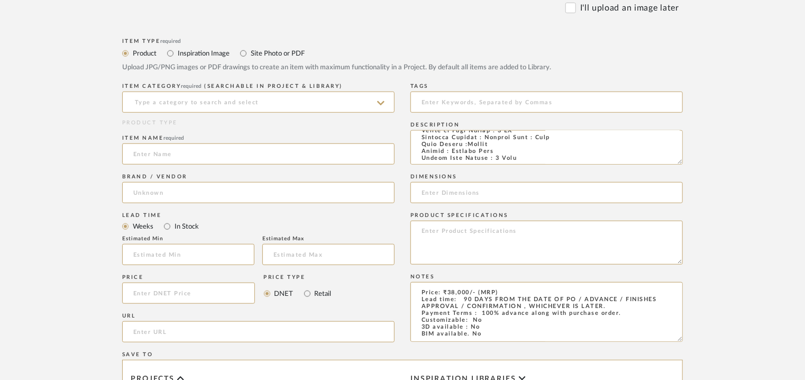
scroll to position [212, 0]
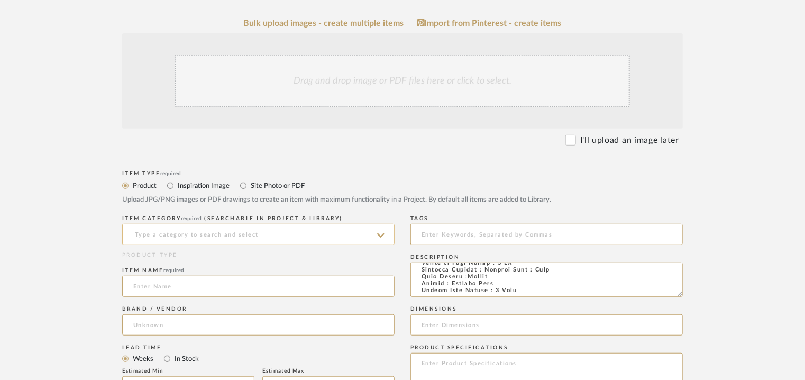
type textarea "Price: ₹38,000/- (MRP) Lead time: 90 DAYS FROM THE DATE OF PO / ADVANCE / FINIS…"
click at [180, 227] on input at bounding box center [258, 234] width 272 height 21
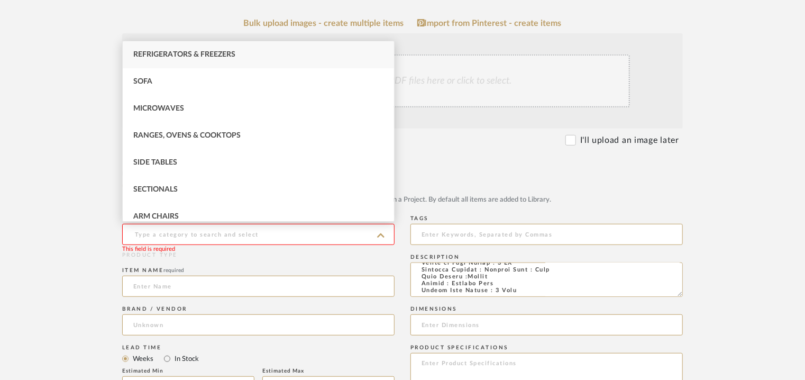
click at [186, 51] on span "Refrigerators & Freezers" at bounding box center [184, 54] width 102 height 7
type input "Refrigerators & Freezers"
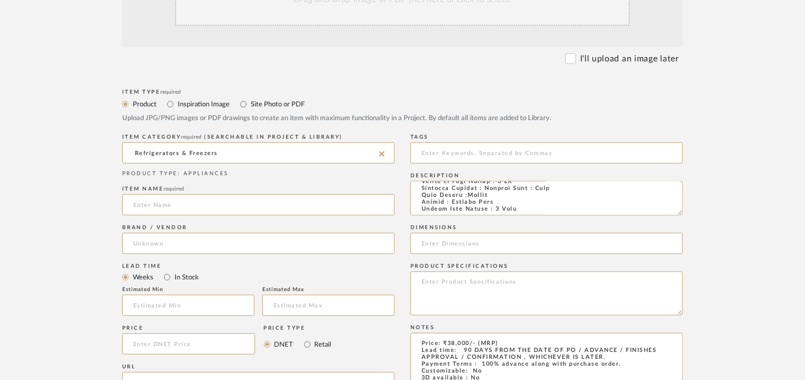
scroll to position [529, 0]
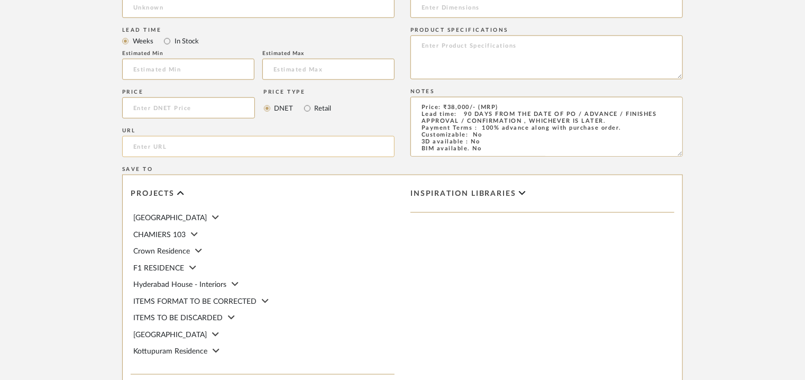
click at [174, 145] on input "url" at bounding box center [258, 146] width 272 height 21
paste input "https://www.samsung.com/in/refrigerators/double-door/236l-digital-inverter-tech…"
type input "https://www.samsung.com/in/refrigerators/double-door/236l-digital-inverter-tech…"
click at [243, 7] on input at bounding box center [258, 7] width 272 height 21
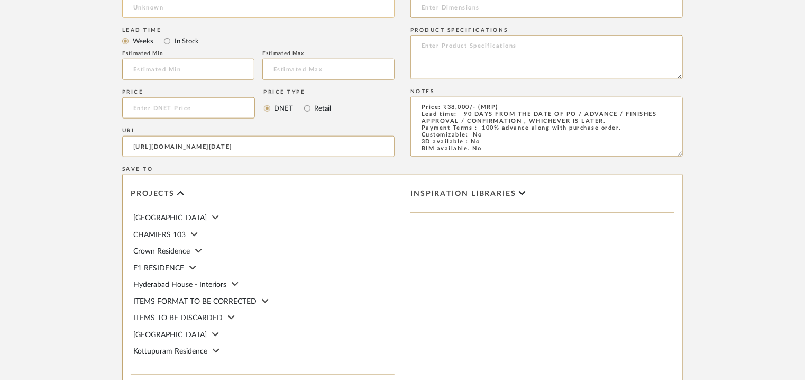
scroll to position [0, 0]
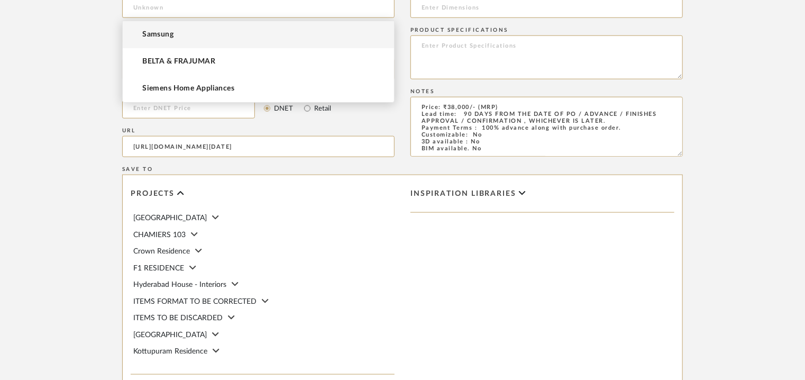
click at [218, 30] on mat-option "Samsung" at bounding box center [258, 34] width 271 height 27
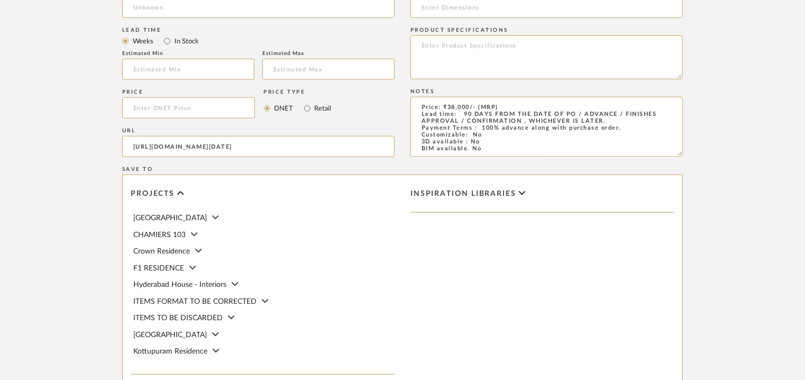
type input "Samsung"
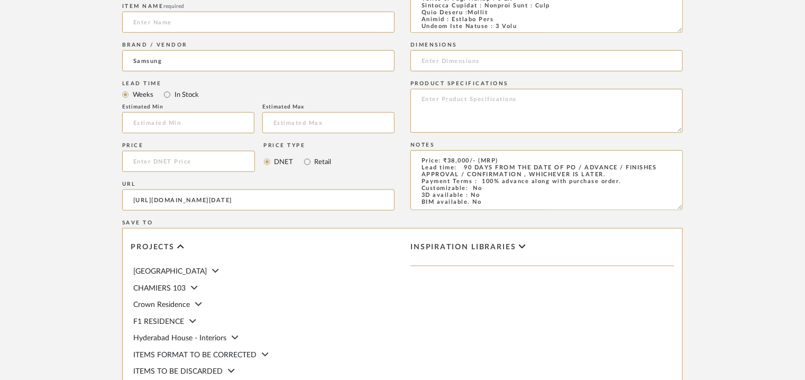
scroll to position [420, 0]
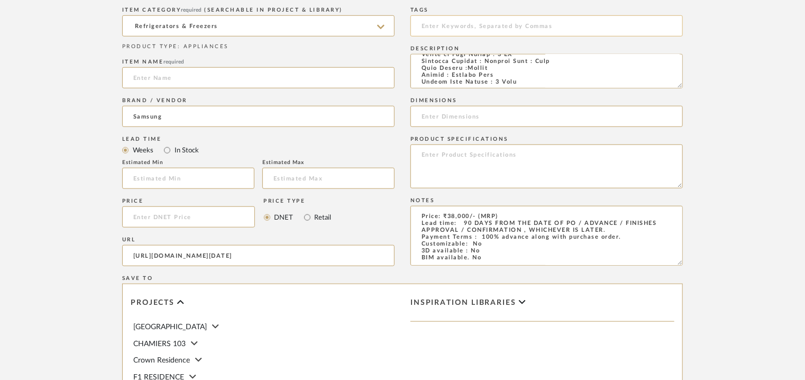
click at [438, 28] on input at bounding box center [547, 25] width 272 height 21
drag, startPoint x: 572, startPoint y: 77, endPoint x: 472, endPoint y: 76, distance: 100.0
click at [472, 76] on textarea at bounding box center [547, 71] width 272 height 34
click at [463, 120] on input at bounding box center [547, 116] width 272 height 21
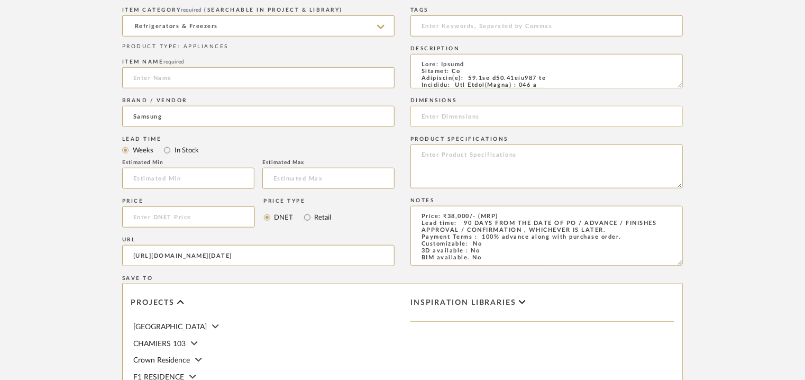
paste input "55.5cm x63.70cmx153 cm"
type input "55.5cm x63.70cmx153 cm"
click at [427, 28] on input at bounding box center [547, 25] width 272 height 21
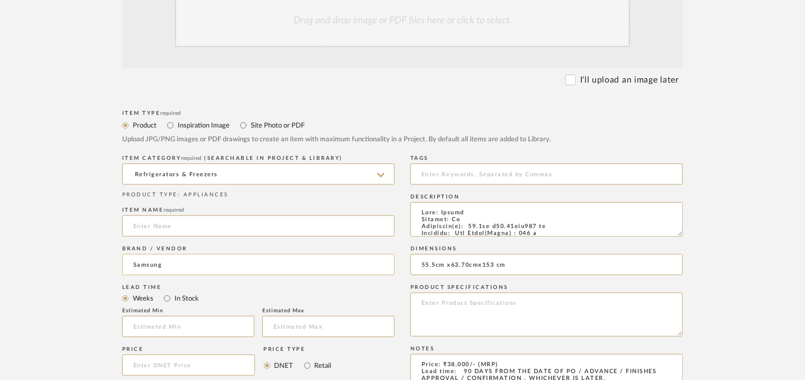
scroll to position [103, 0]
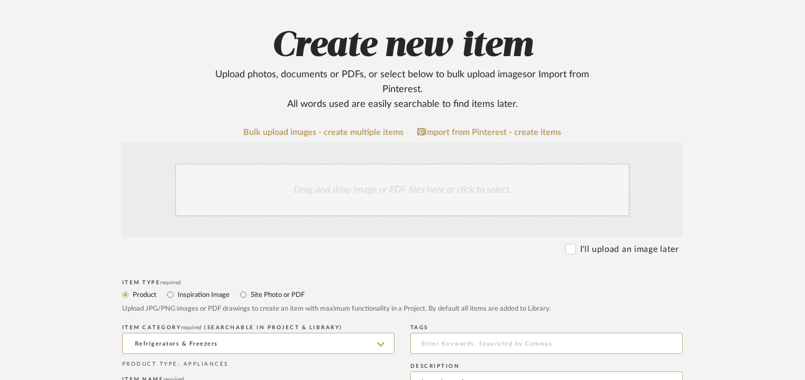
click at [321, 185] on div "Drag and drop image or PDF files here or click to select." at bounding box center [402, 189] width 455 height 53
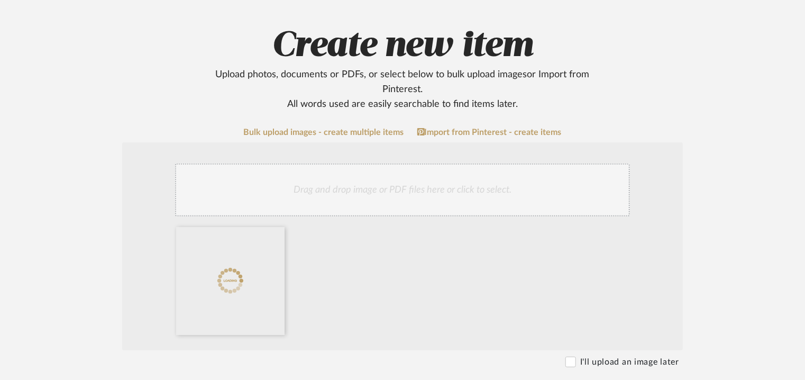
click at [374, 183] on div "Drag and drop image or PDF files here or click to select." at bounding box center [402, 189] width 455 height 53
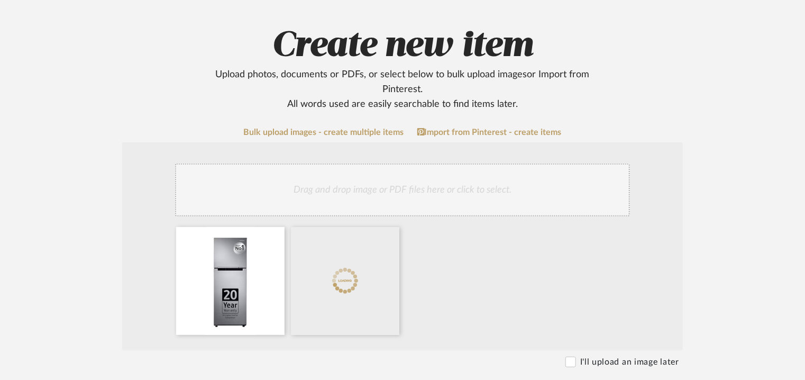
click at [397, 188] on div "Drag and drop image or PDF files here or click to select." at bounding box center [402, 189] width 455 height 53
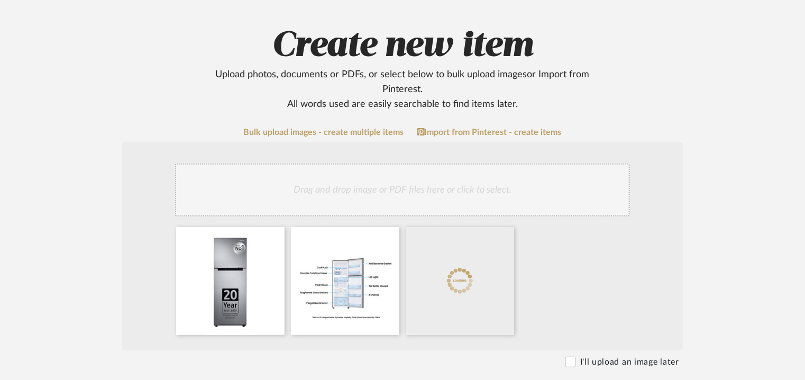
click at [436, 204] on div "Drag and drop image or PDF files here or click to select." at bounding box center [402, 189] width 455 height 53
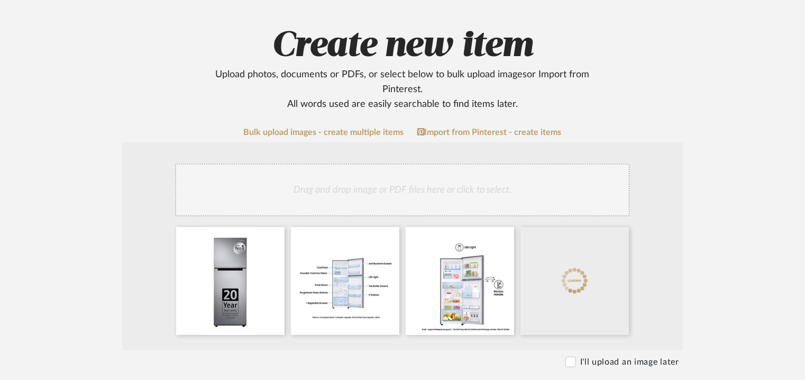
click at [432, 200] on div "Drag and drop image or PDF files here or click to select." at bounding box center [402, 189] width 455 height 53
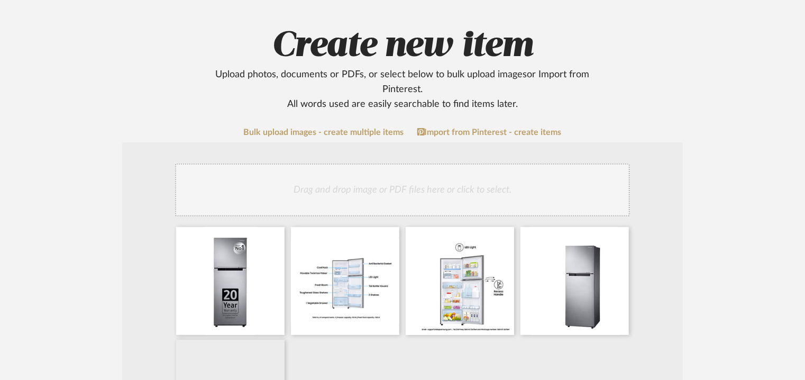
click at [379, 190] on div "Drag and drop image or PDF files here or click to select." at bounding box center [402, 189] width 455 height 53
click at [435, 184] on div "Drag and drop image or PDF files here or click to select." at bounding box center [402, 189] width 455 height 53
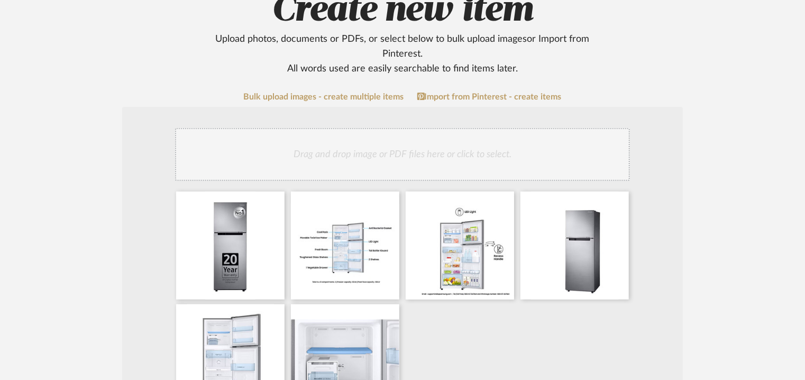
scroll to position [156, 0]
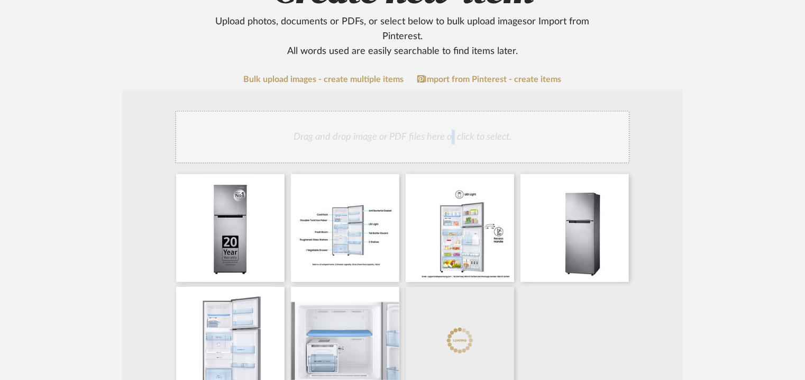
click at [453, 154] on div "Drag and drop image or PDF files here or click to select." at bounding box center [402, 137] width 455 height 53
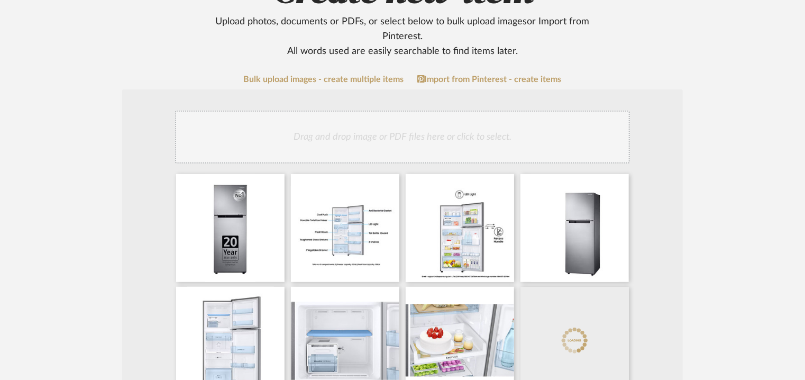
click at [475, 134] on div "Drag and drop image or PDF files here or click to select." at bounding box center [402, 137] width 455 height 53
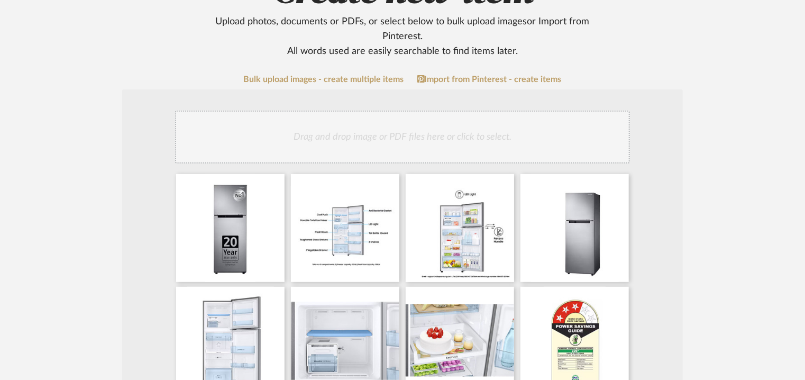
click at [435, 142] on div "Drag and drop image or PDF files here or click to select." at bounding box center [402, 137] width 455 height 53
click at [455, 130] on div "Drag and drop image or PDF files here or click to select." at bounding box center [402, 137] width 455 height 53
click at [403, 148] on div "Drag and drop image or PDF files here or click to select." at bounding box center [402, 137] width 455 height 53
click at [453, 133] on div "Drag and drop image or PDF files here or click to select." at bounding box center [402, 137] width 455 height 53
click at [440, 140] on div "Drag and drop image or PDF files here or click to select." at bounding box center [402, 137] width 455 height 53
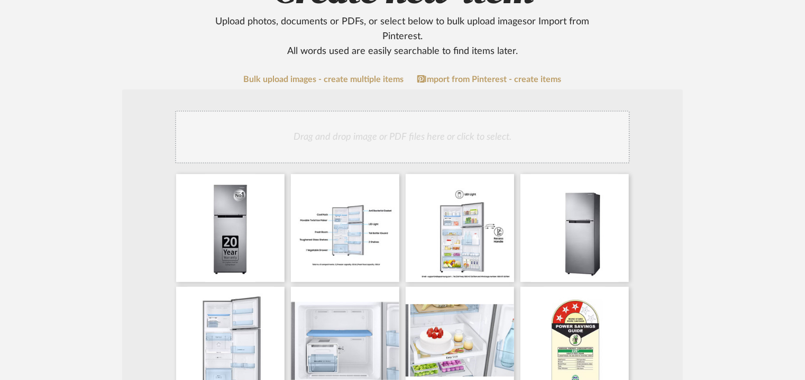
click at [508, 138] on div "Drag and drop image or PDF files here or click to select." at bounding box center [402, 137] width 455 height 53
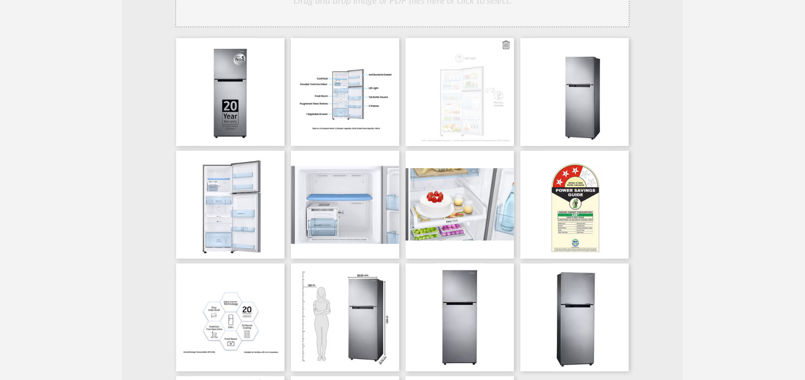
scroll to position [208, 0]
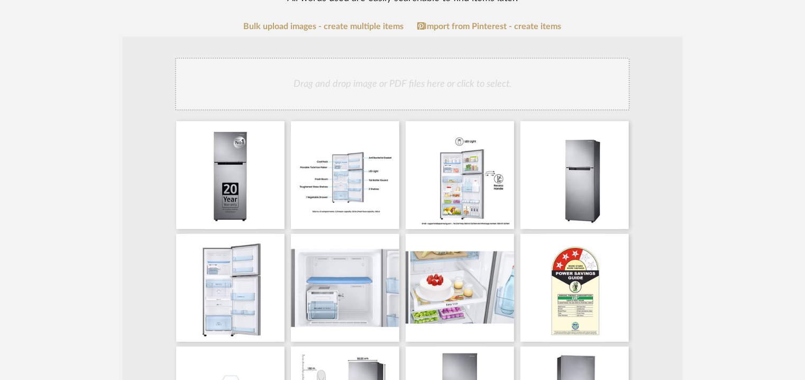
click at [484, 81] on div "Drag and drop image or PDF files here or click to select." at bounding box center [402, 84] width 455 height 53
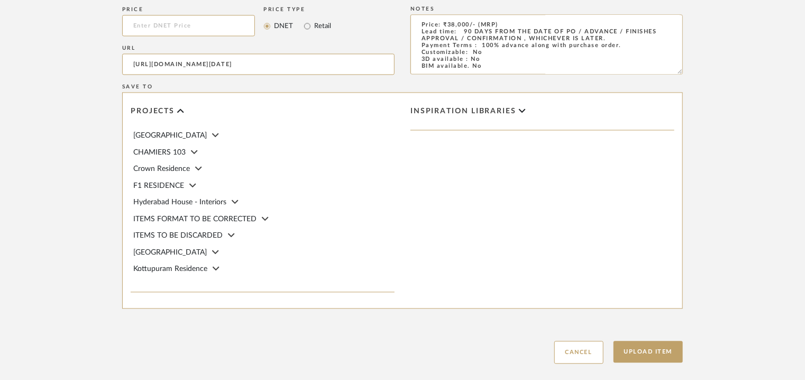
scroll to position [1121, 0]
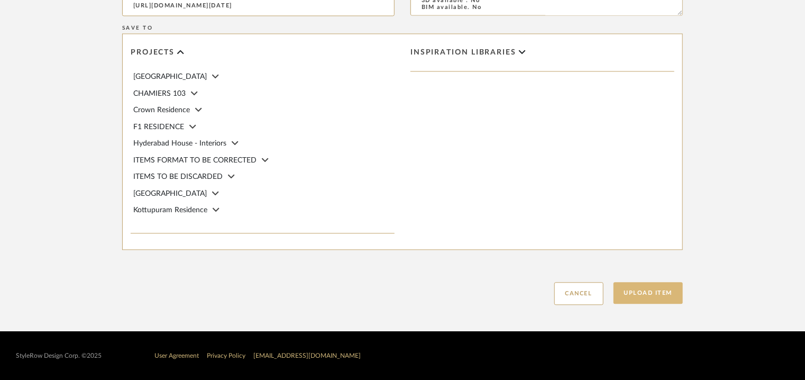
click at [650, 295] on button "Upload Item" at bounding box center [649, 293] width 70 height 22
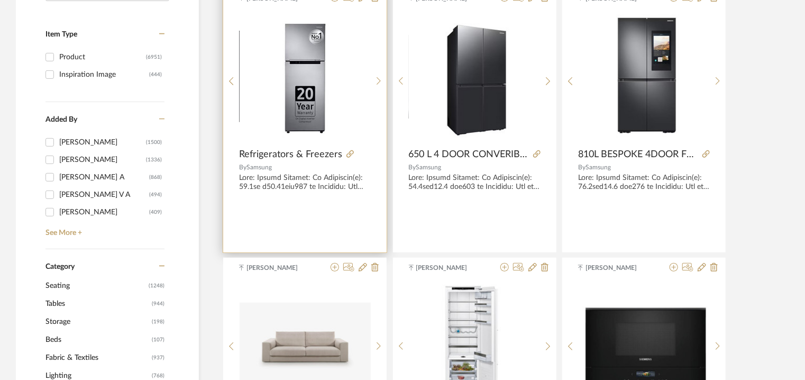
scroll to position [212, 0]
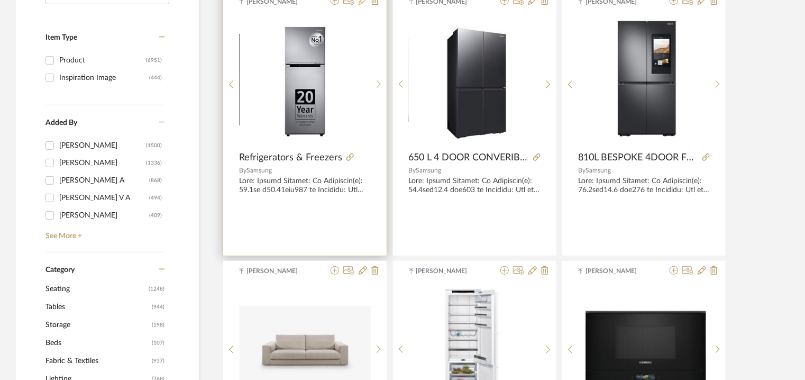
click at [362, 3] on icon at bounding box center [363, 0] width 8 height 8
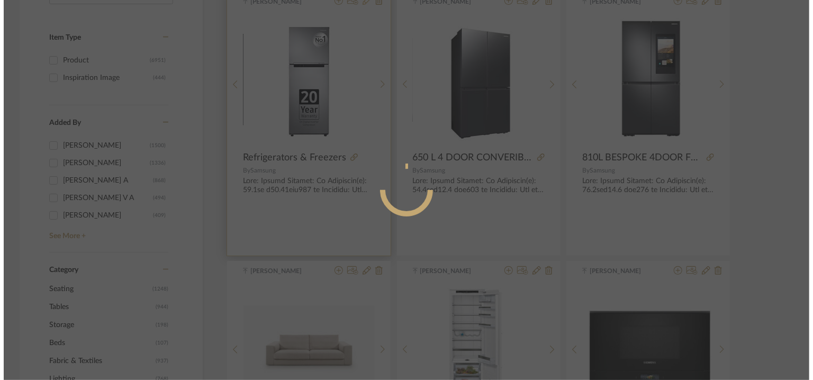
scroll to position [0, 0]
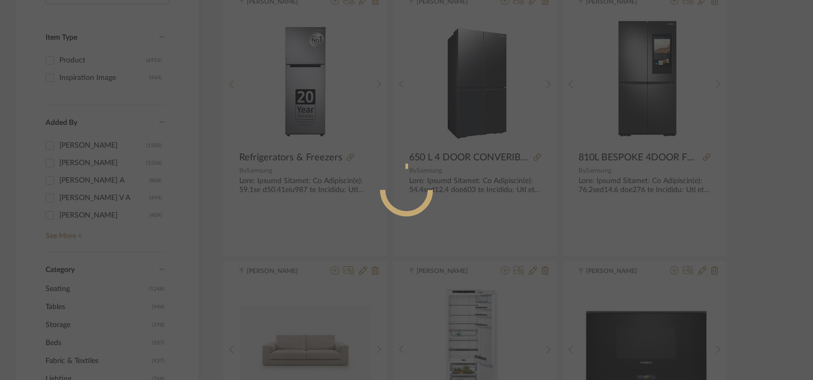
radio input "true"
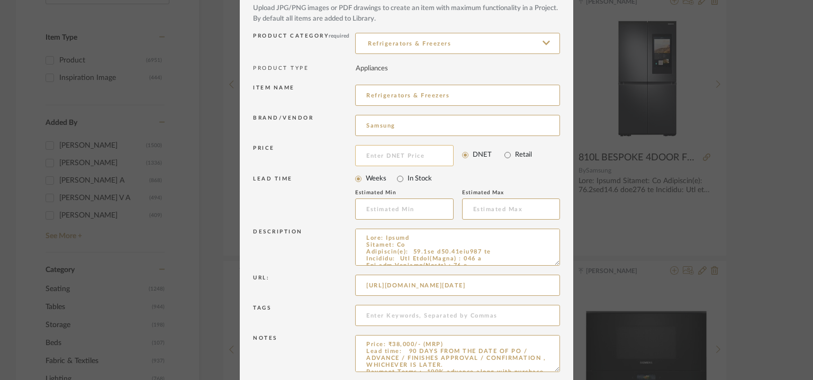
scroll to position [102, 0]
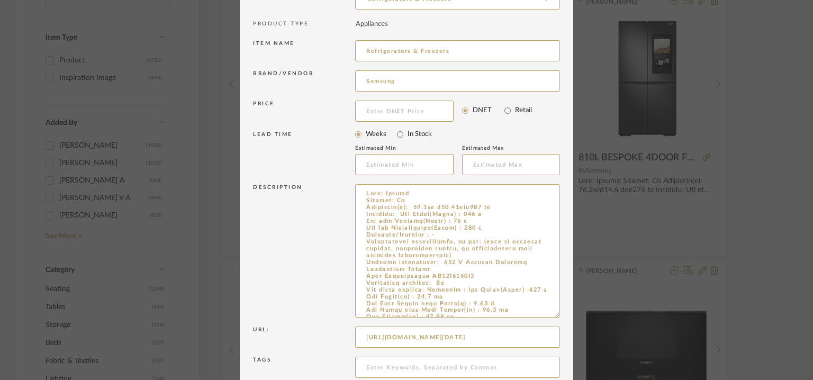
drag, startPoint x: 563, startPoint y: 248, endPoint x: 575, endPoint y: 314, distance: 67.2
click at [575, 314] on div "Edit Item × Item Type required Product Inspiration Image Site Photo or PDF Uplo…" at bounding box center [406, 190] width 813 height 380
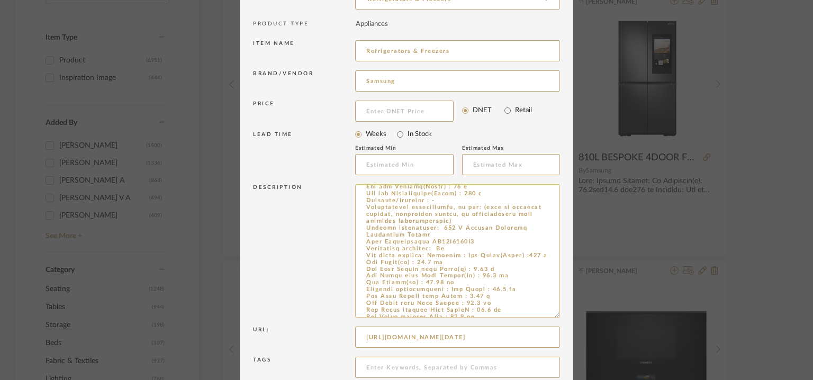
scroll to position [53, 0]
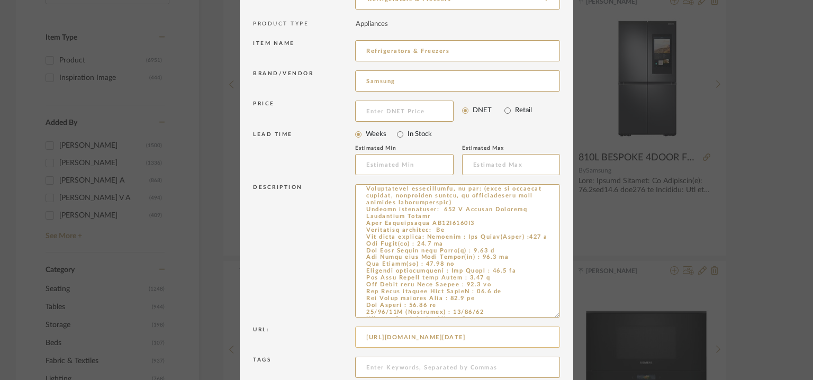
click at [536, 337] on input "https://www.samsung.com/in/refrigerators/double-door/236l-digital-inverter-tech…" at bounding box center [457, 336] width 205 height 21
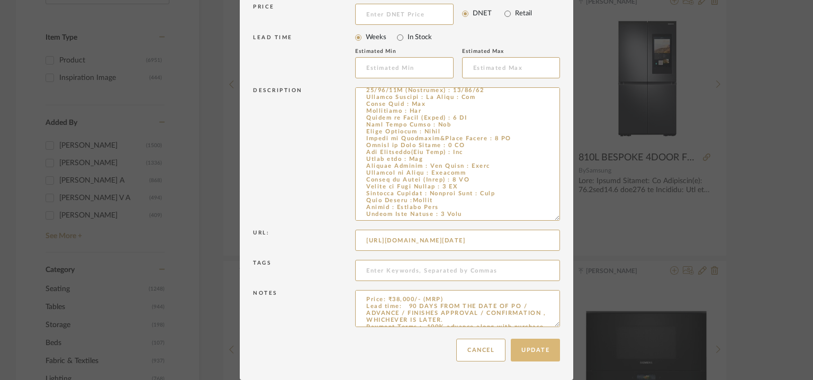
scroll to position [0, 0]
click at [545, 351] on button "Update" at bounding box center [535, 350] width 49 height 23
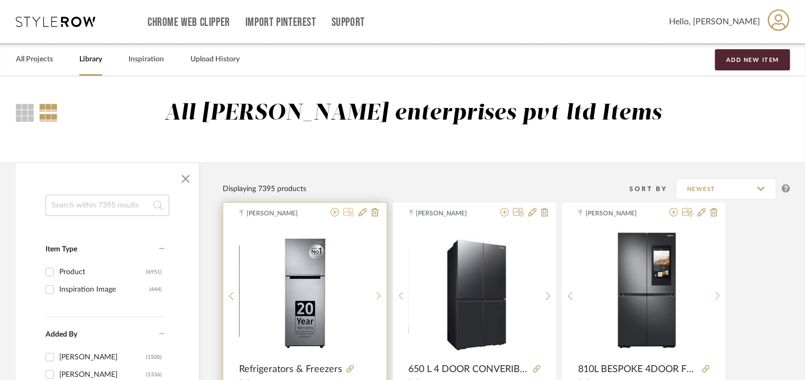
click at [351, 214] on icon at bounding box center [348, 212] width 11 height 8
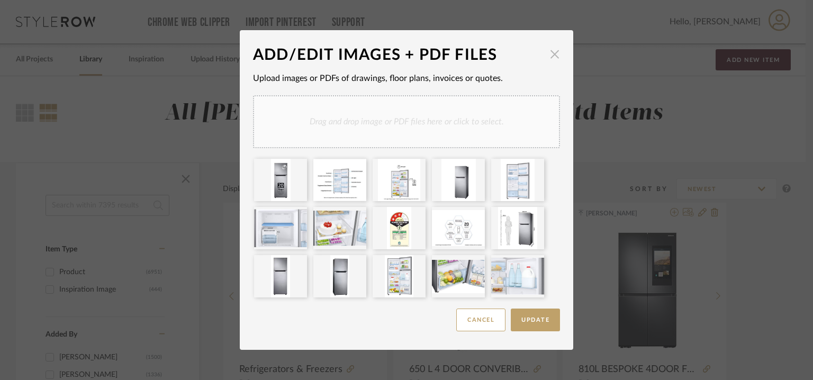
click at [550, 58] on span "button" at bounding box center [554, 53] width 21 height 21
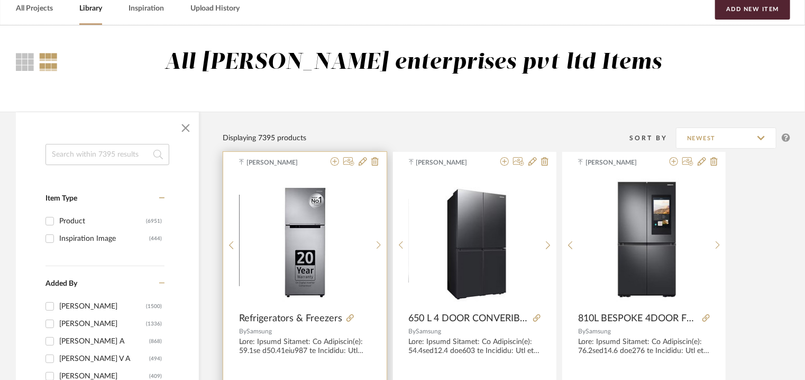
scroll to position [106, 0]
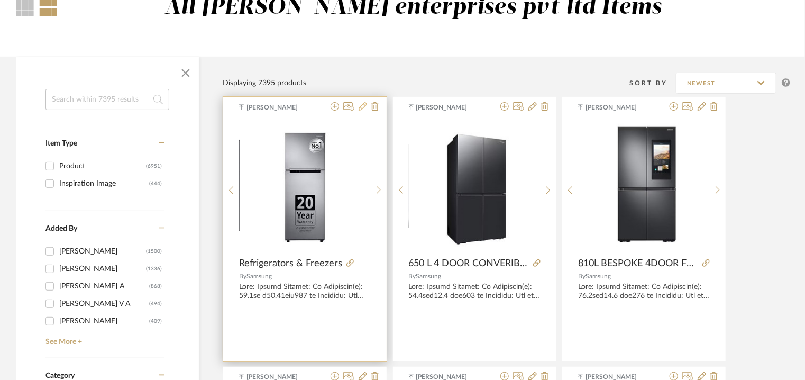
click at [363, 106] on icon at bounding box center [363, 106] width 8 height 8
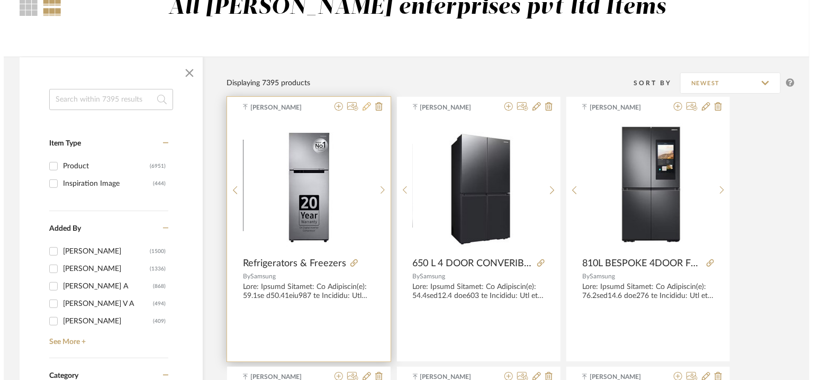
scroll to position [0, 0]
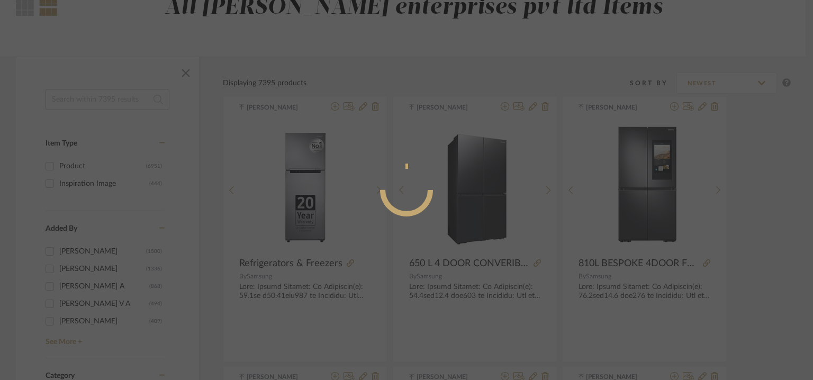
radio input "true"
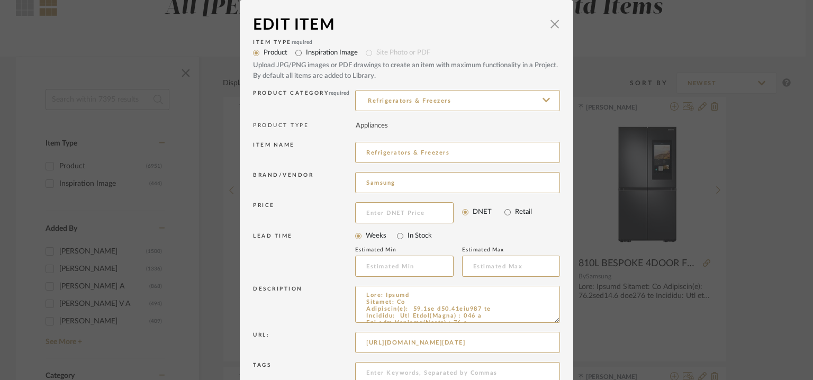
drag, startPoint x: 417, startPoint y: 147, endPoint x: 315, endPoint y: 150, distance: 102.2
click at [315, 150] on div "Item name Refrigerators & Freezers" at bounding box center [406, 154] width 307 height 30
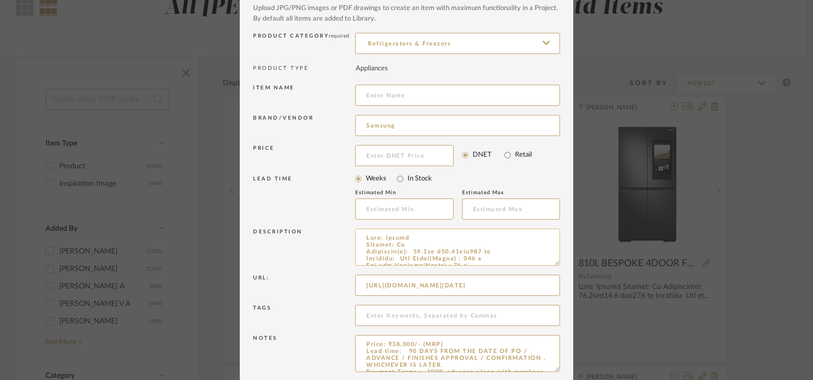
scroll to position [102, 0]
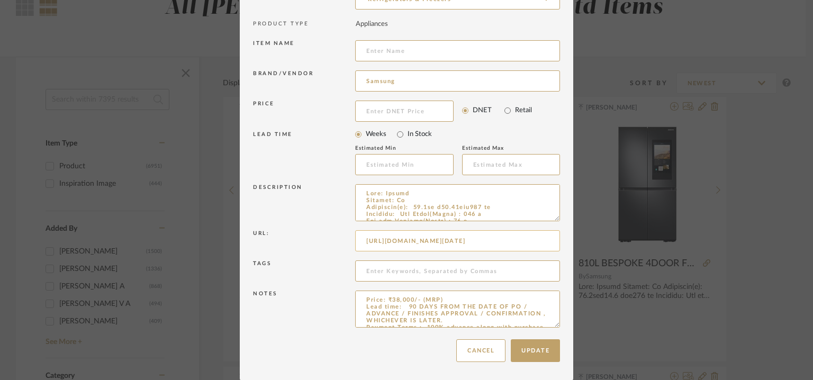
click at [534, 242] on input "https://www.samsung.com/in/refrigerators/double-door/236l-digital-inverter-tech…" at bounding box center [457, 240] width 205 height 21
paste input "236 L Digital Inverter Technology Double Door Refrigerator RT28C3053S8"
click at [372, 47] on input "236 L Digital Inverter Technology Double Door Refrigerator RT28C3053S8" at bounding box center [457, 50] width 205 height 21
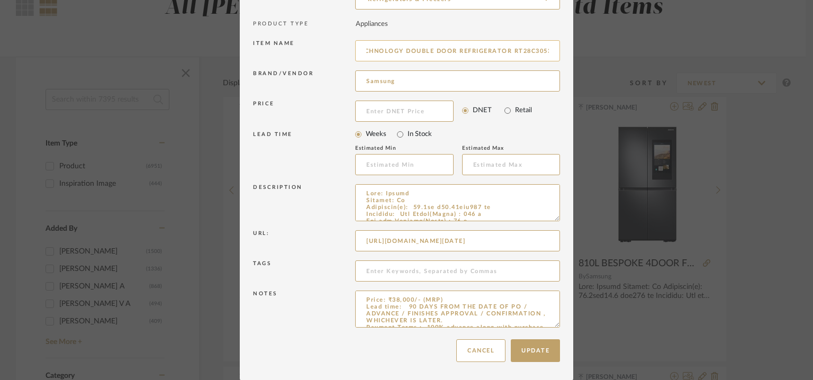
scroll to position [0, 110]
type input "236 L DIGITAL INVERTER TECHNOLOGY DOUBLE DOOR REFRIGERATOR RT28C3053S8"
click at [463, 267] on input at bounding box center [457, 270] width 205 height 21
click at [409, 273] on input at bounding box center [457, 270] width 205 height 21
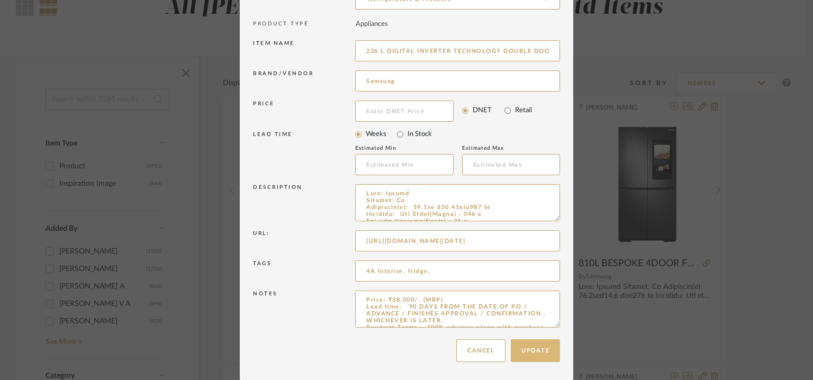
type input "4A Interior, fridge,"
click at [525, 356] on button "Update" at bounding box center [535, 350] width 49 height 23
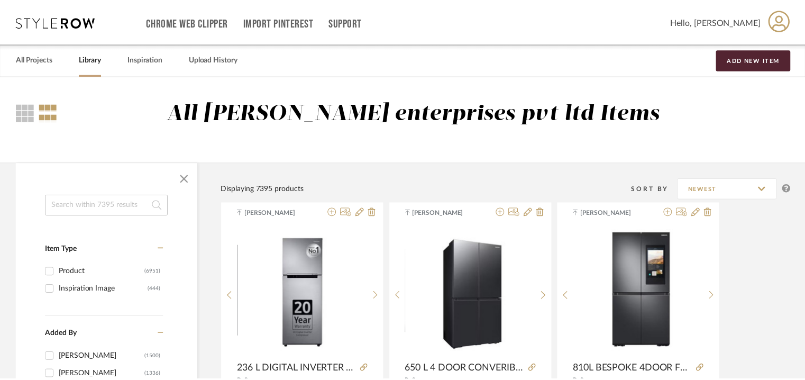
scroll to position [106, 0]
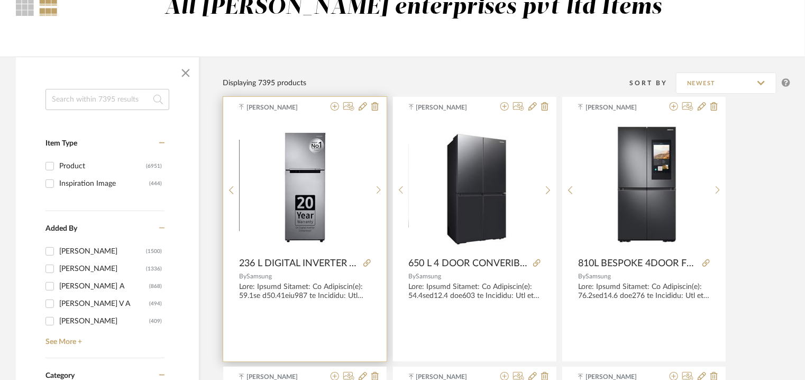
click at [315, 207] on img "0" at bounding box center [305, 186] width 61 height 132
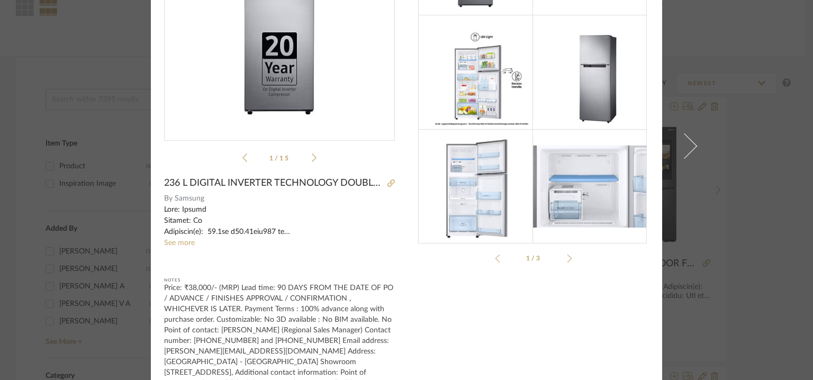
scroll to position [174, 0]
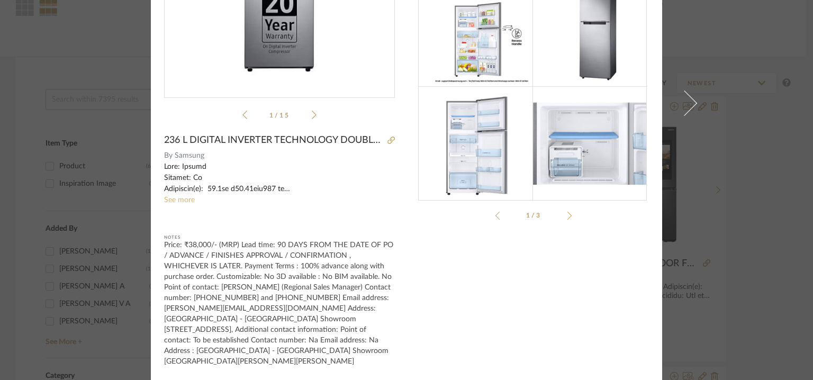
click at [177, 202] on link "See more" at bounding box center [179, 199] width 31 height 7
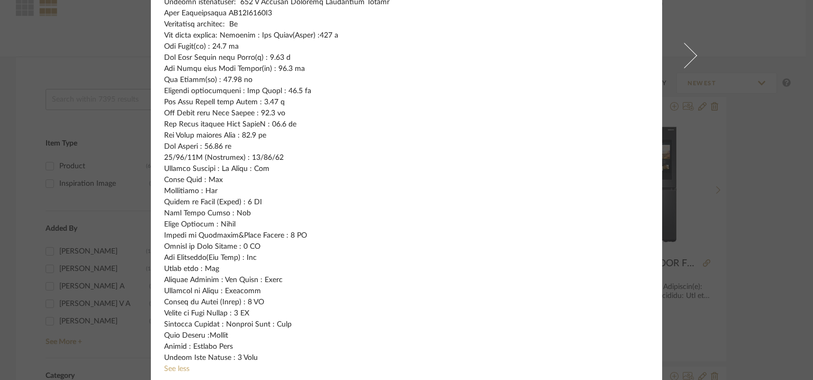
scroll to position [15, 0]
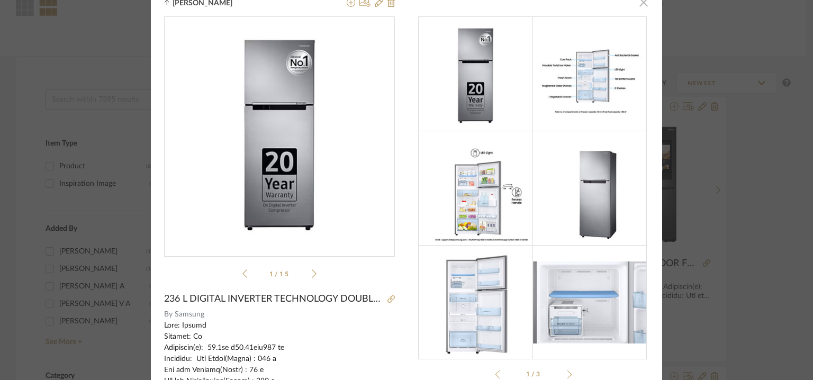
click at [641, 3] on span "button" at bounding box center [643, 2] width 21 height 21
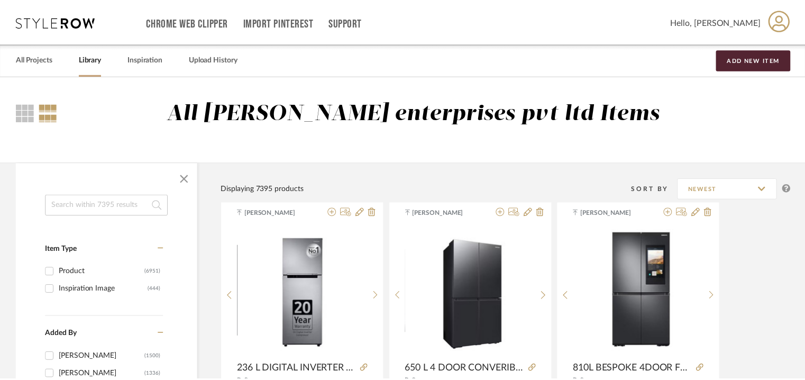
scroll to position [106, 0]
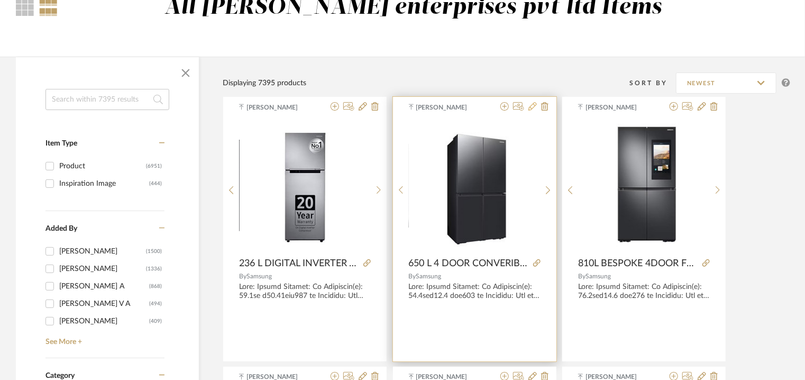
click at [533, 106] on icon at bounding box center [532, 106] width 8 height 8
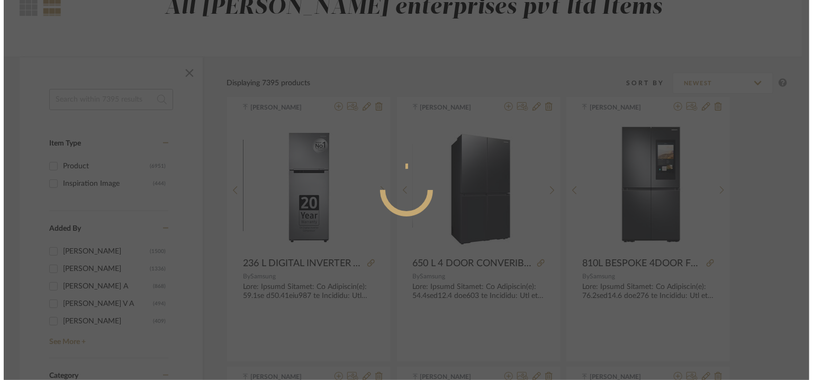
scroll to position [0, 0]
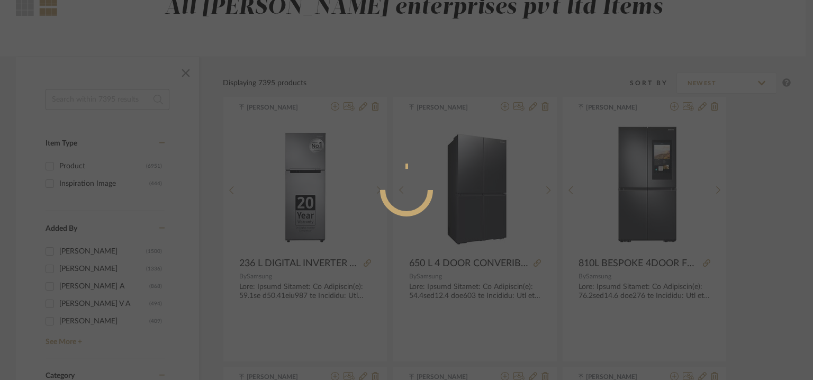
radio input "true"
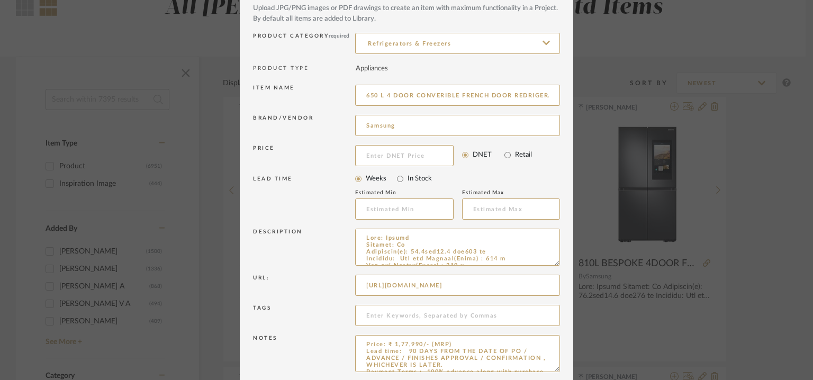
scroll to position [102, 0]
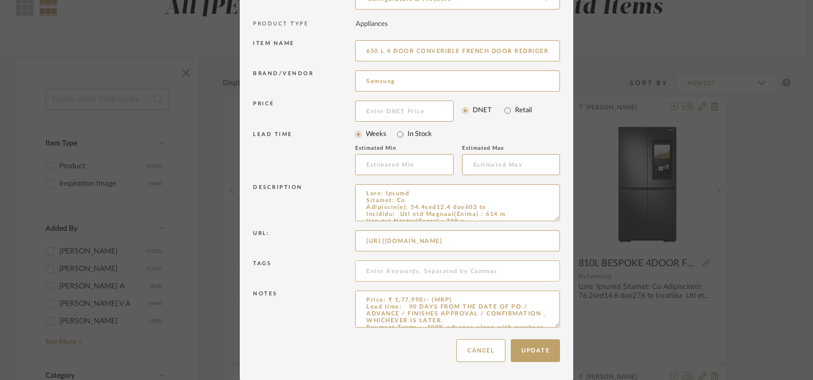
click at [384, 267] on input at bounding box center [457, 270] width 205 height 21
type input "4A interiors, fridge,"
click at [540, 344] on button "Update" at bounding box center [535, 350] width 49 height 23
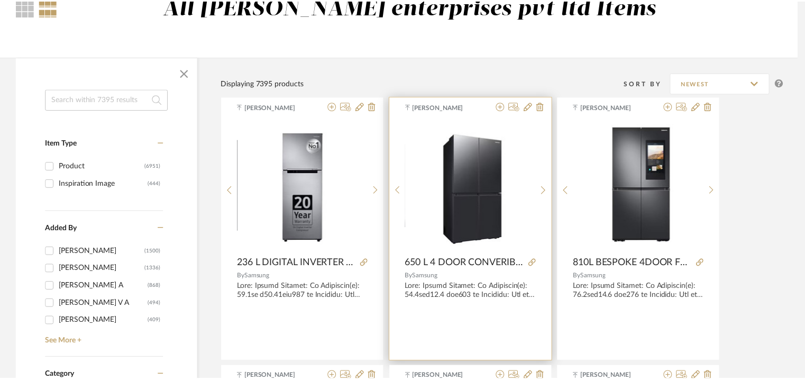
scroll to position [106, 0]
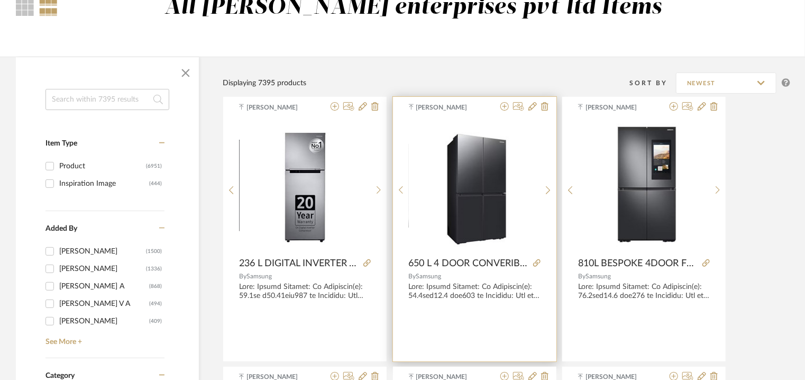
click at [471, 159] on img "0" at bounding box center [475, 186] width 92 height 132
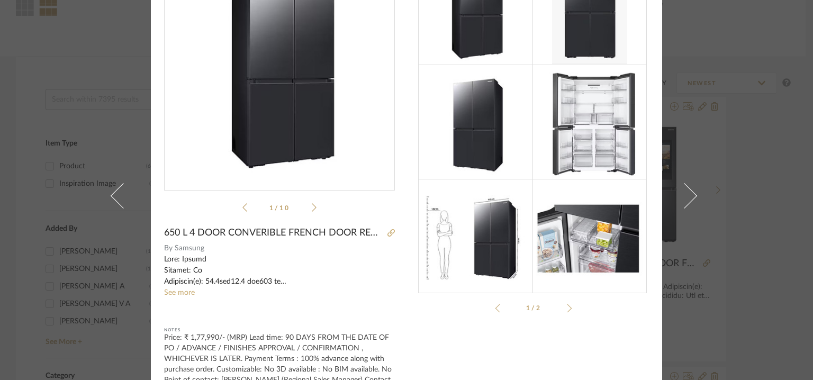
scroll to position [0, 0]
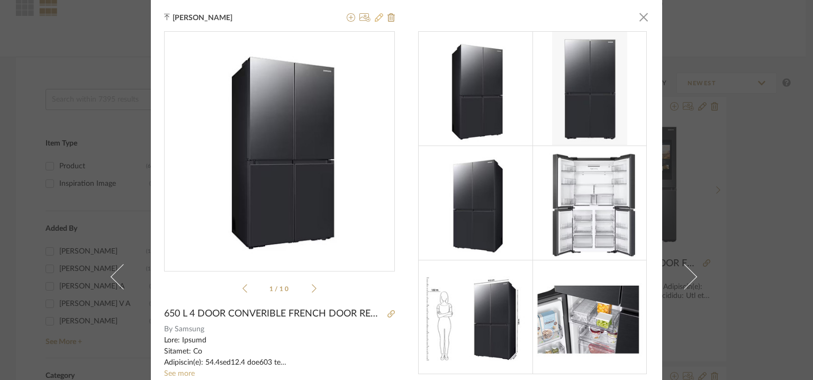
click at [375, 18] on icon at bounding box center [379, 17] width 8 height 8
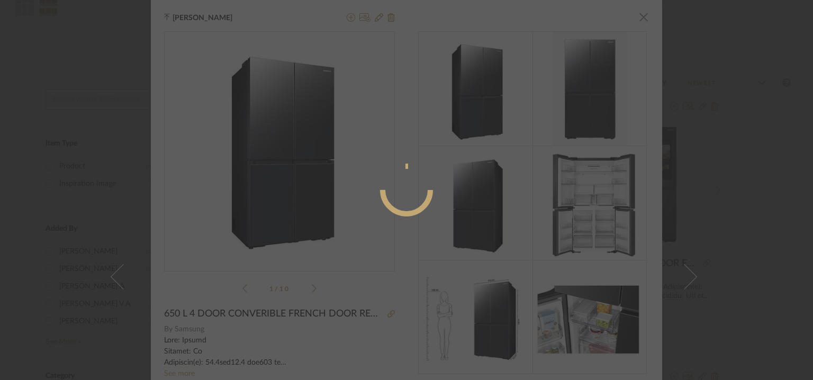
radio input "true"
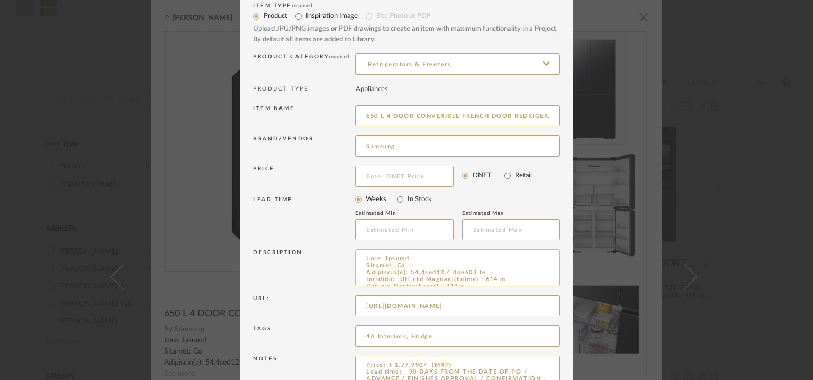
scroll to position [102, 0]
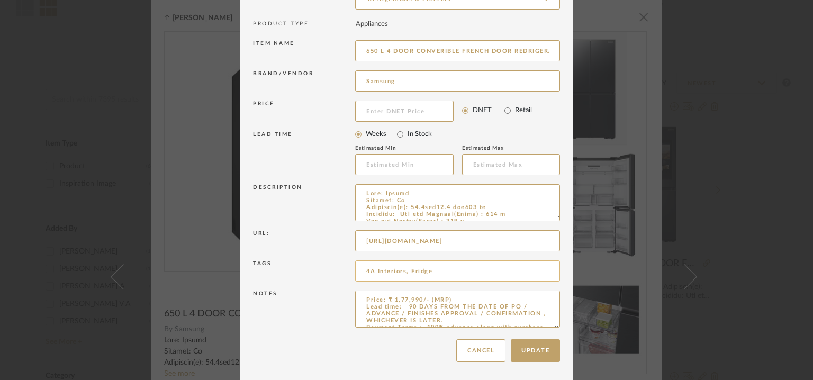
drag, startPoint x: 405, startPoint y: 270, endPoint x: 411, endPoint y: 277, distance: 9.4
click at [360, 267] on input "4A Interiors, Fridge" at bounding box center [457, 270] width 205 height 21
drag, startPoint x: 436, startPoint y: 271, endPoint x: 360, endPoint y: 267, distance: 76.8
click at [349, 267] on div "Tags 4A Interiors, Fridge" at bounding box center [406, 273] width 307 height 30
click at [494, 356] on button "Cancel" at bounding box center [480, 350] width 49 height 23
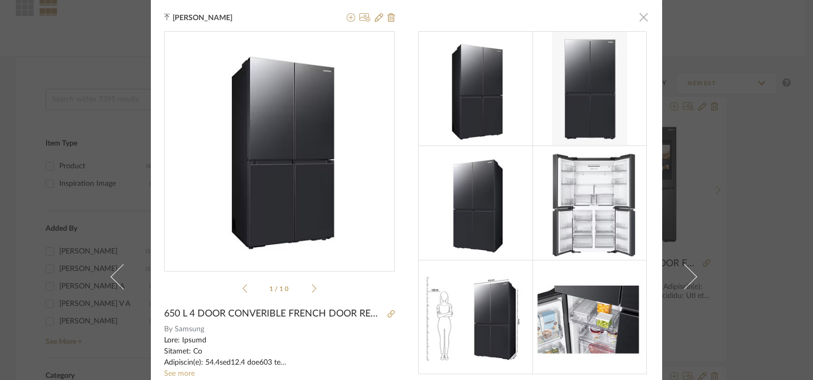
click at [644, 20] on span "button" at bounding box center [643, 16] width 21 height 21
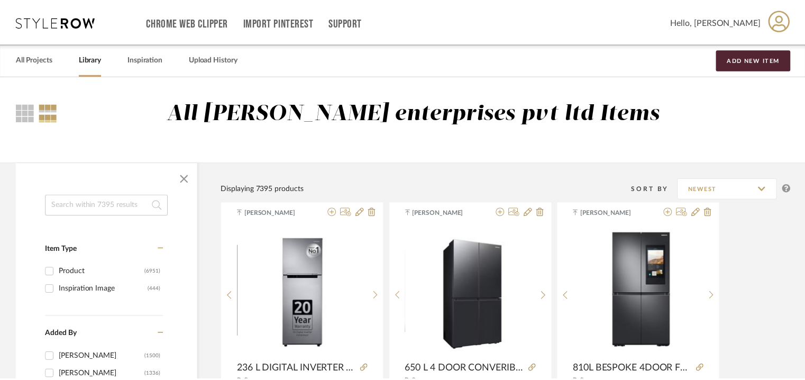
scroll to position [106, 0]
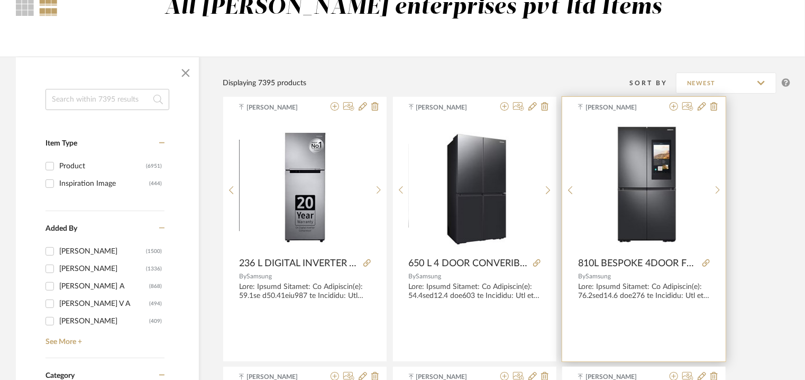
click at [639, 195] on img "0" at bounding box center [643, 186] width 71 height 132
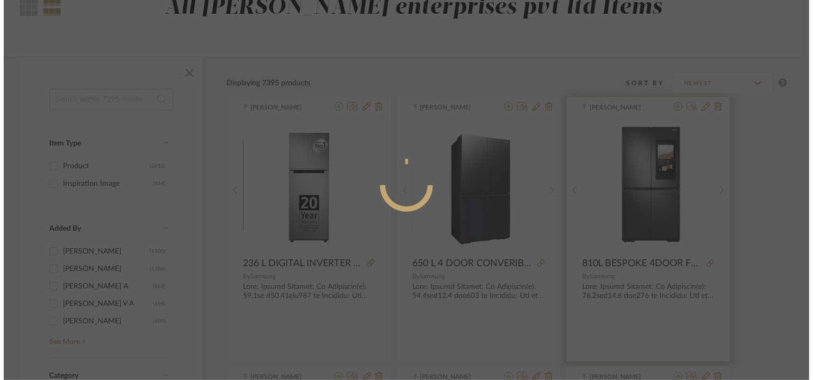
scroll to position [0, 0]
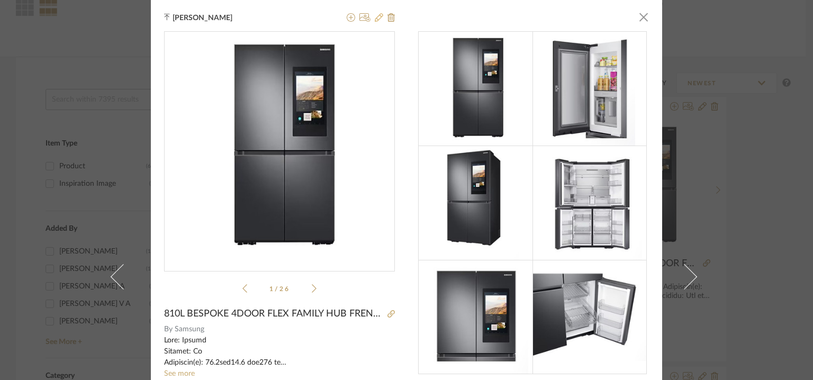
click at [378, 19] on icon at bounding box center [379, 17] width 8 height 8
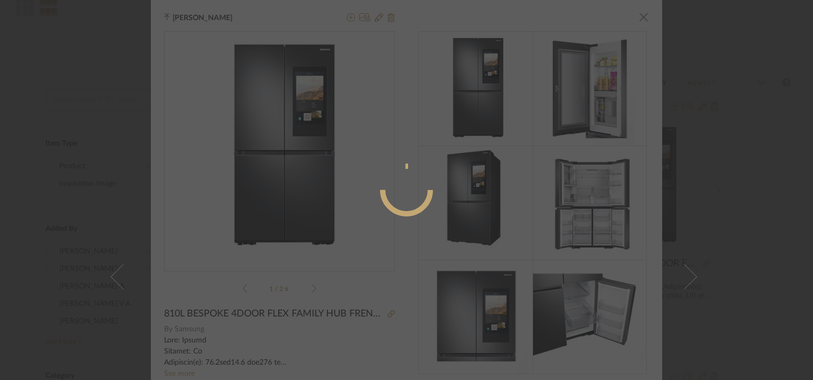
radio input "true"
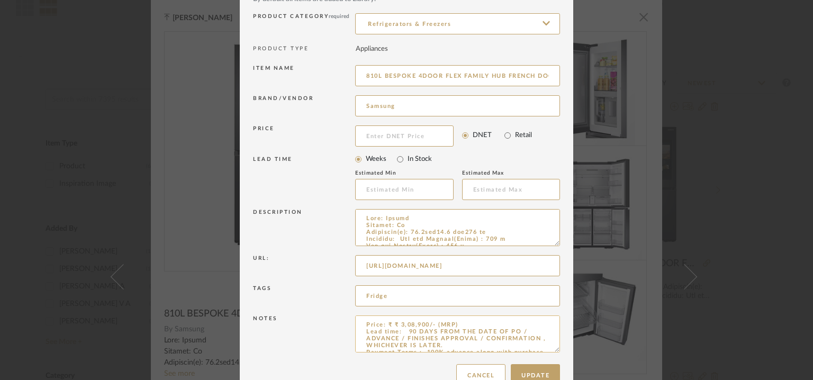
scroll to position [102, 0]
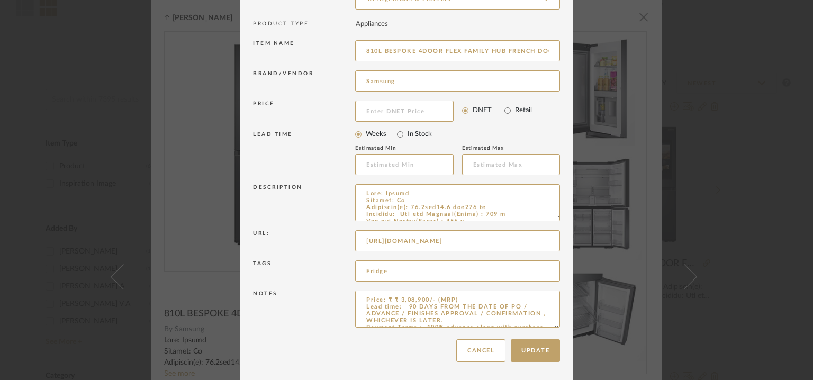
drag, startPoint x: 394, startPoint y: 272, endPoint x: 336, endPoint y: 271, distance: 57.1
click at [336, 271] on div "Tags Fridge" at bounding box center [406, 273] width 307 height 30
paste input "4A Interiors,"
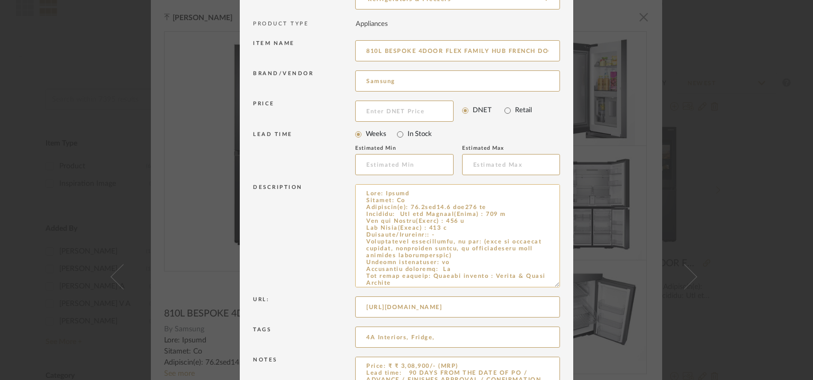
drag, startPoint x: 549, startPoint y: 218, endPoint x: 550, endPoint y: 288, distance: 69.3
click at [550, 287] on textarea at bounding box center [457, 235] width 205 height 103
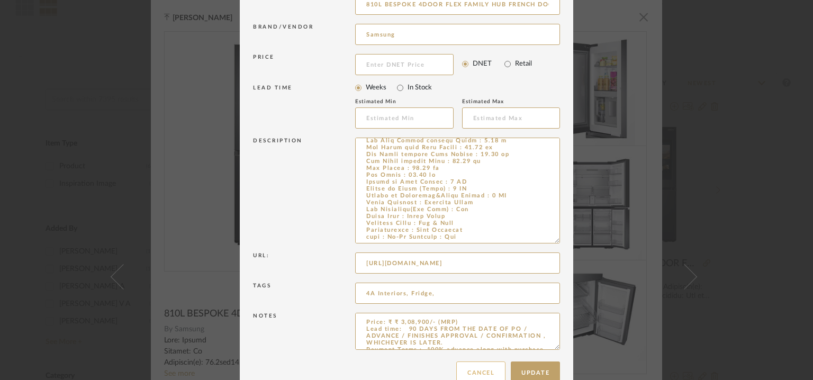
scroll to position [171, 0]
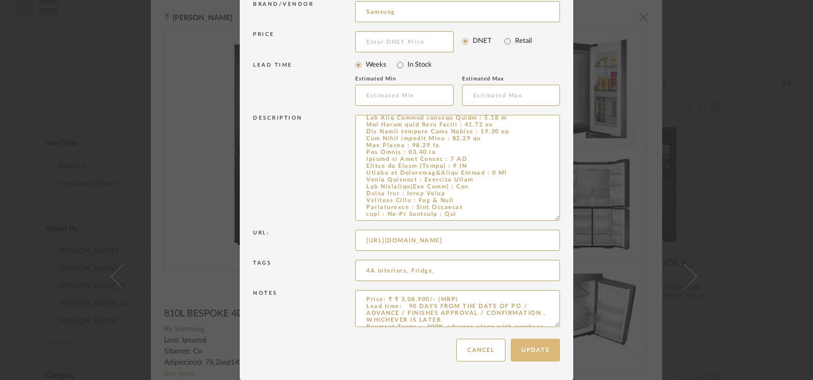
type input "4A Interiors, Fridge,"
click at [537, 345] on button "Update" at bounding box center [535, 350] width 49 height 23
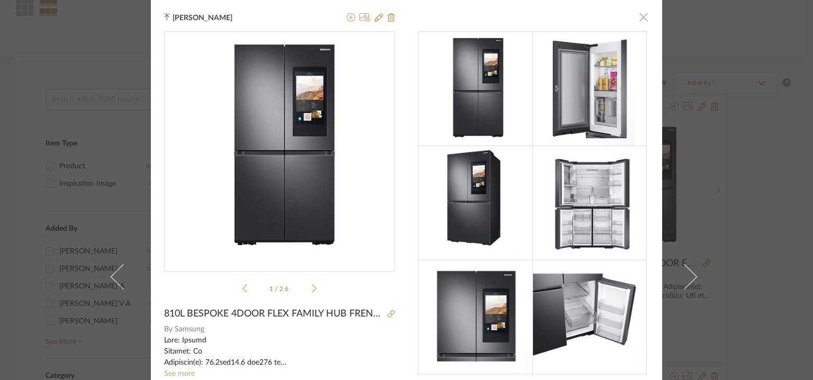
click at [637, 14] on span "button" at bounding box center [643, 16] width 21 height 21
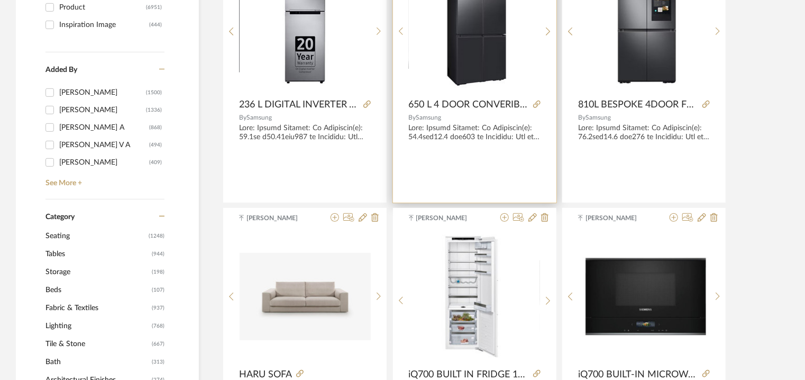
scroll to position [423, 0]
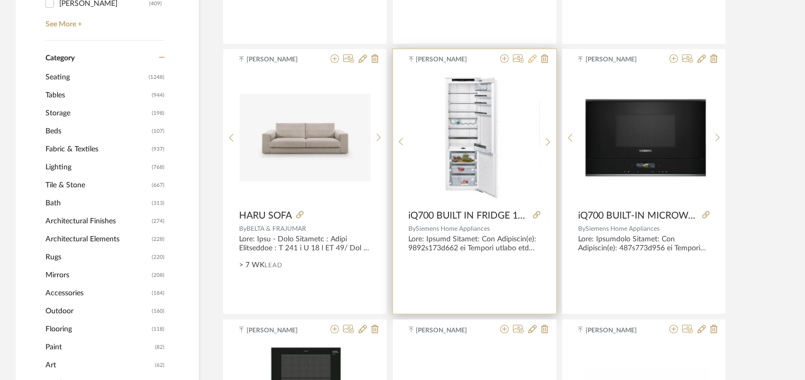
click at [530, 58] on icon at bounding box center [532, 58] width 8 height 8
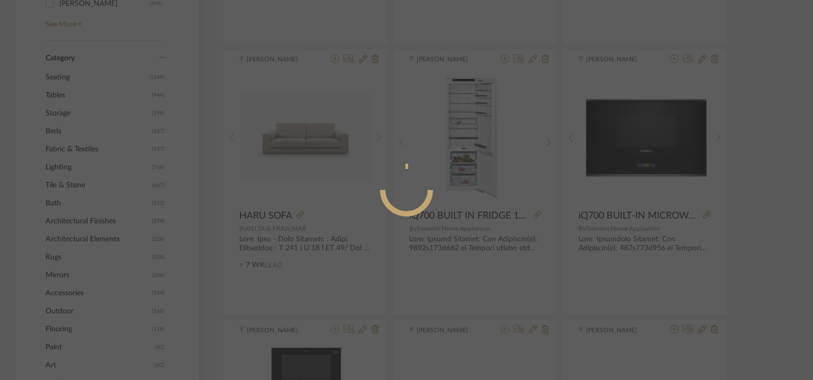
radio input "true"
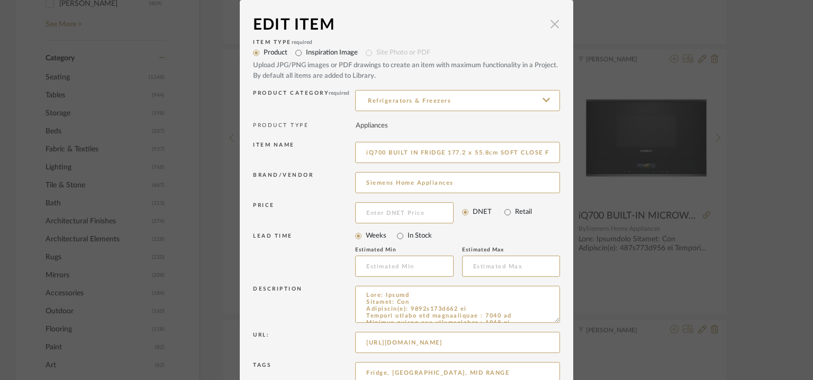
click at [550, 25] on span "button" at bounding box center [554, 23] width 21 height 21
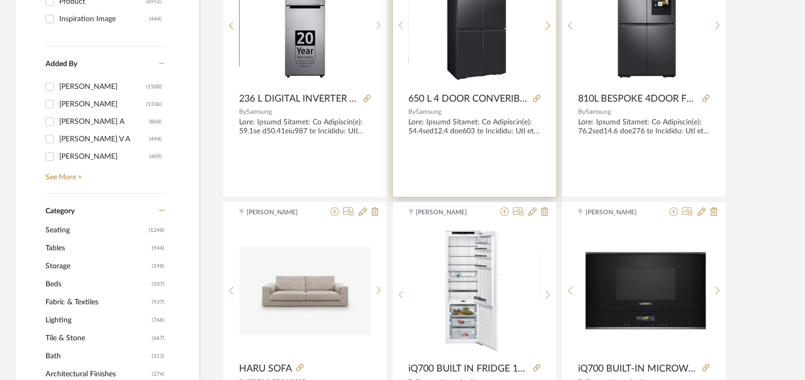
scroll to position [265, 0]
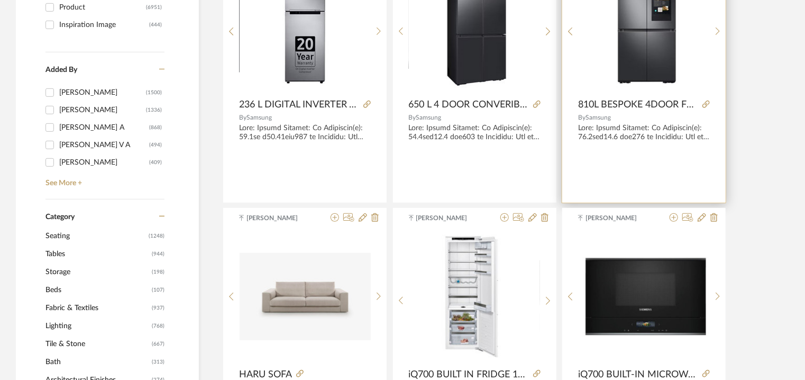
click at [662, 50] on img "0" at bounding box center [643, 27] width 71 height 132
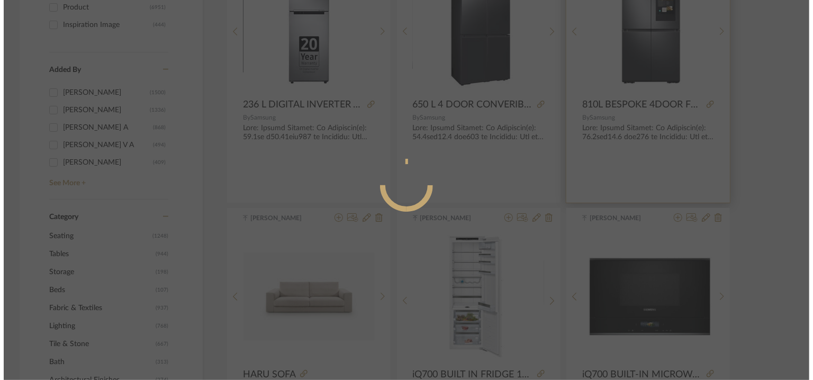
scroll to position [0, 0]
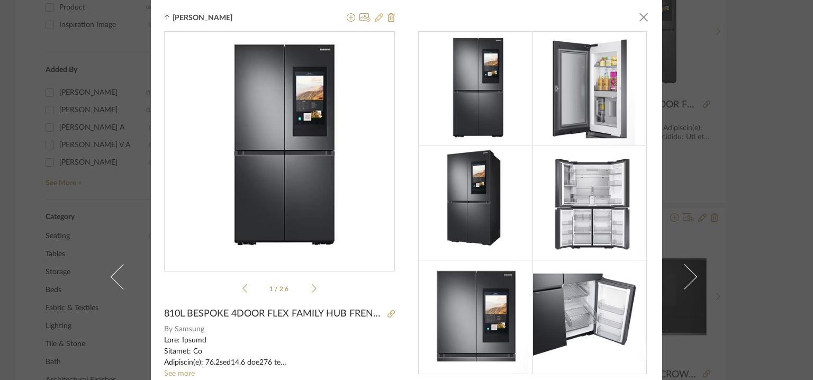
click at [376, 16] on icon at bounding box center [379, 17] width 8 height 8
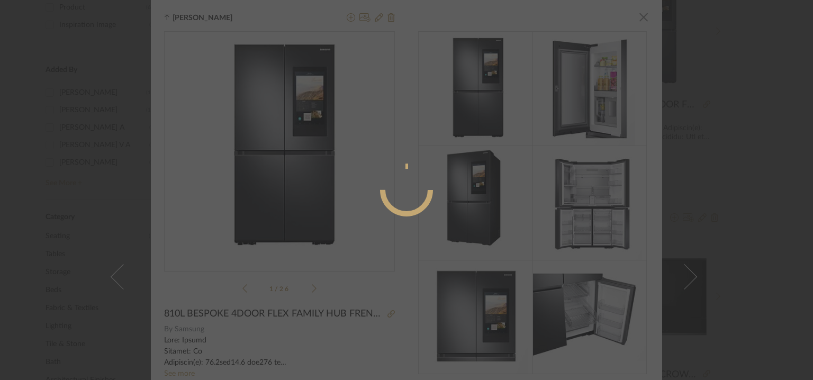
radio input "true"
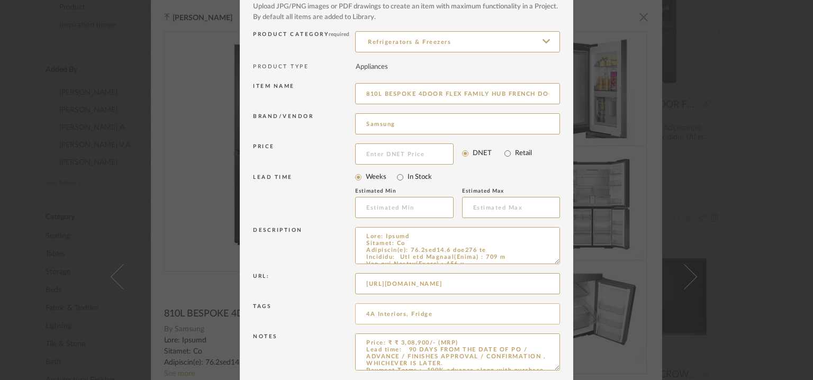
scroll to position [102, 0]
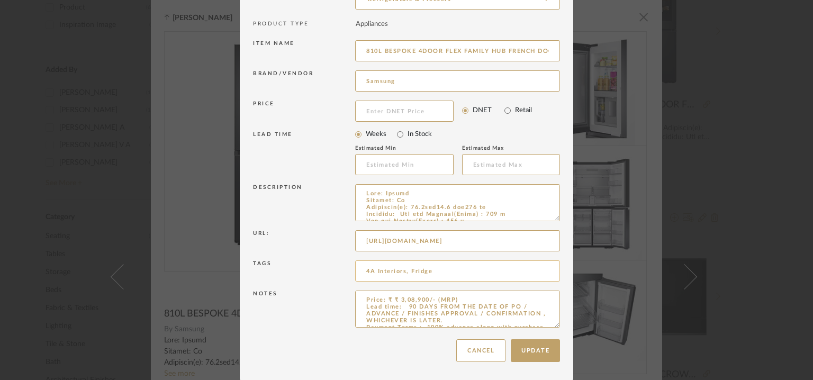
click at [438, 269] on input "4A Interiors, Fridge" at bounding box center [457, 270] width 205 height 21
drag, startPoint x: 438, startPoint y: 269, endPoint x: 335, endPoint y: 271, distance: 102.7
click at [335, 271] on div "Tags 4A Interiors, Fridge" at bounding box center [406, 273] width 307 height 30
click at [439, 270] on input "4A Interiors, Fridge" at bounding box center [457, 270] width 205 height 21
type input "4A Interiors, Fridge,"
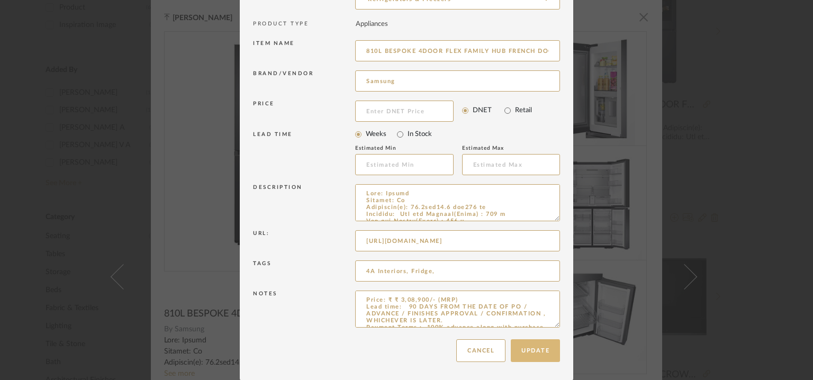
click at [537, 350] on button "Update" at bounding box center [535, 350] width 49 height 23
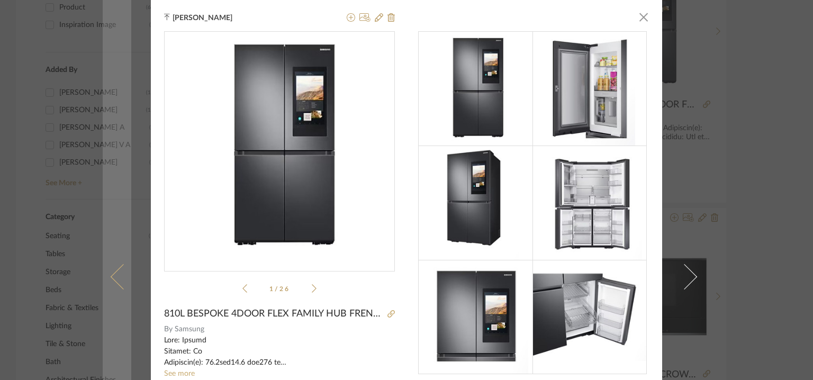
click at [115, 271] on span at bounding box center [123, 276] width 25 height 25
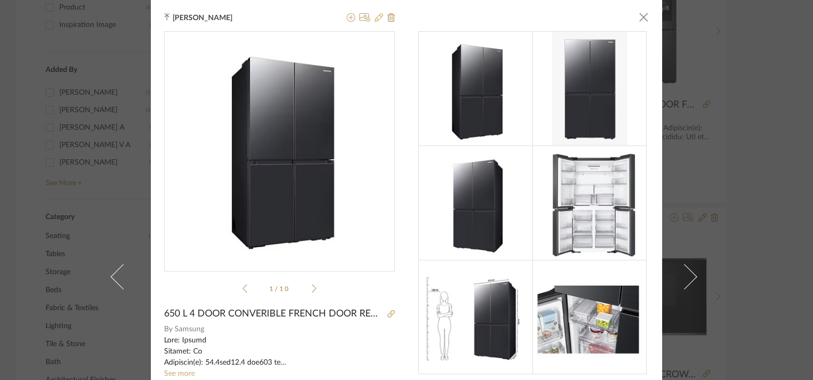
click at [375, 19] on icon at bounding box center [379, 17] width 8 height 8
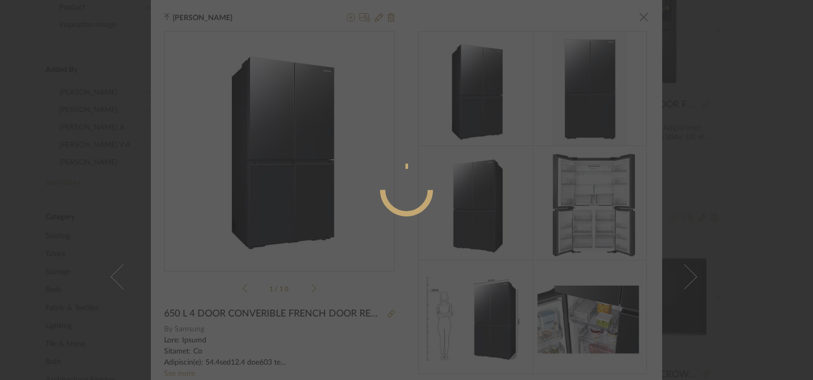
radio input "true"
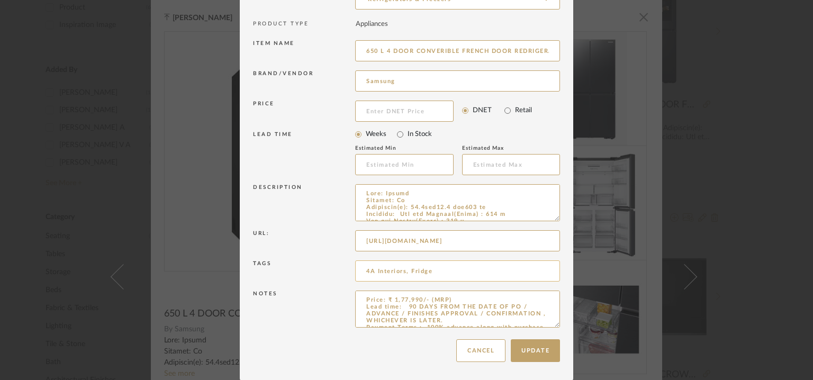
click at [439, 272] on input "4A Interiors, Fridge" at bounding box center [457, 270] width 205 height 21
type input "4A Interiors, Fridge,"
click at [528, 350] on button "Update" at bounding box center [535, 350] width 49 height 23
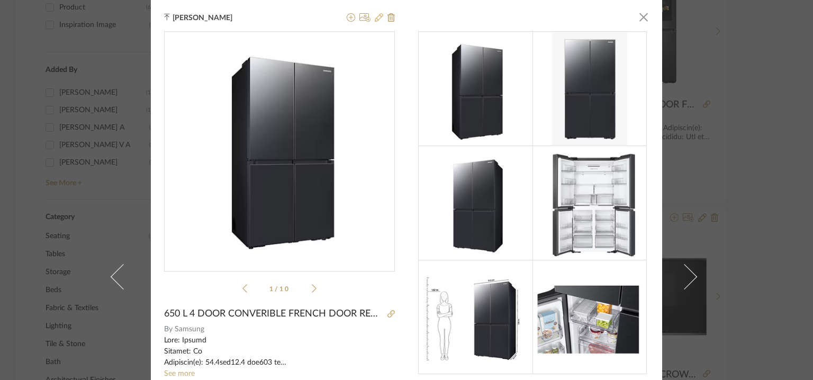
click at [375, 21] on icon at bounding box center [379, 17] width 8 height 8
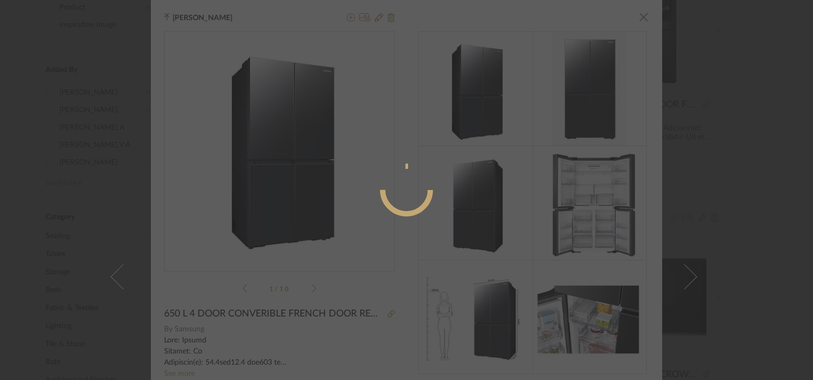
radio input "true"
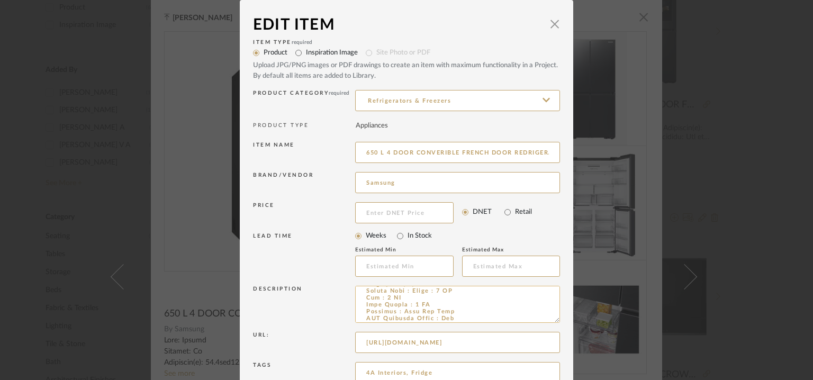
scroll to position [247, 0]
click at [555, 20] on span "button" at bounding box center [554, 23] width 21 height 21
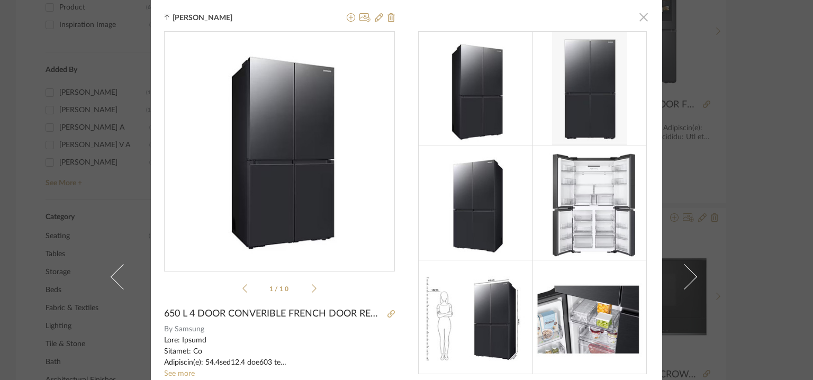
click at [643, 20] on span "button" at bounding box center [643, 16] width 21 height 21
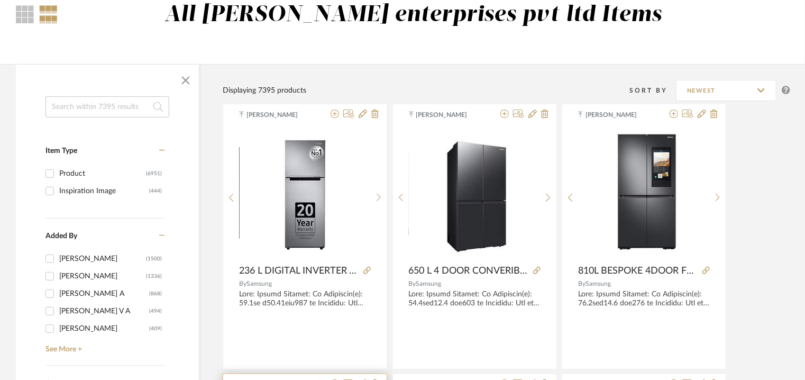
scroll to position [0, 0]
